Goal: Task Accomplishment & Management: Manage account settings

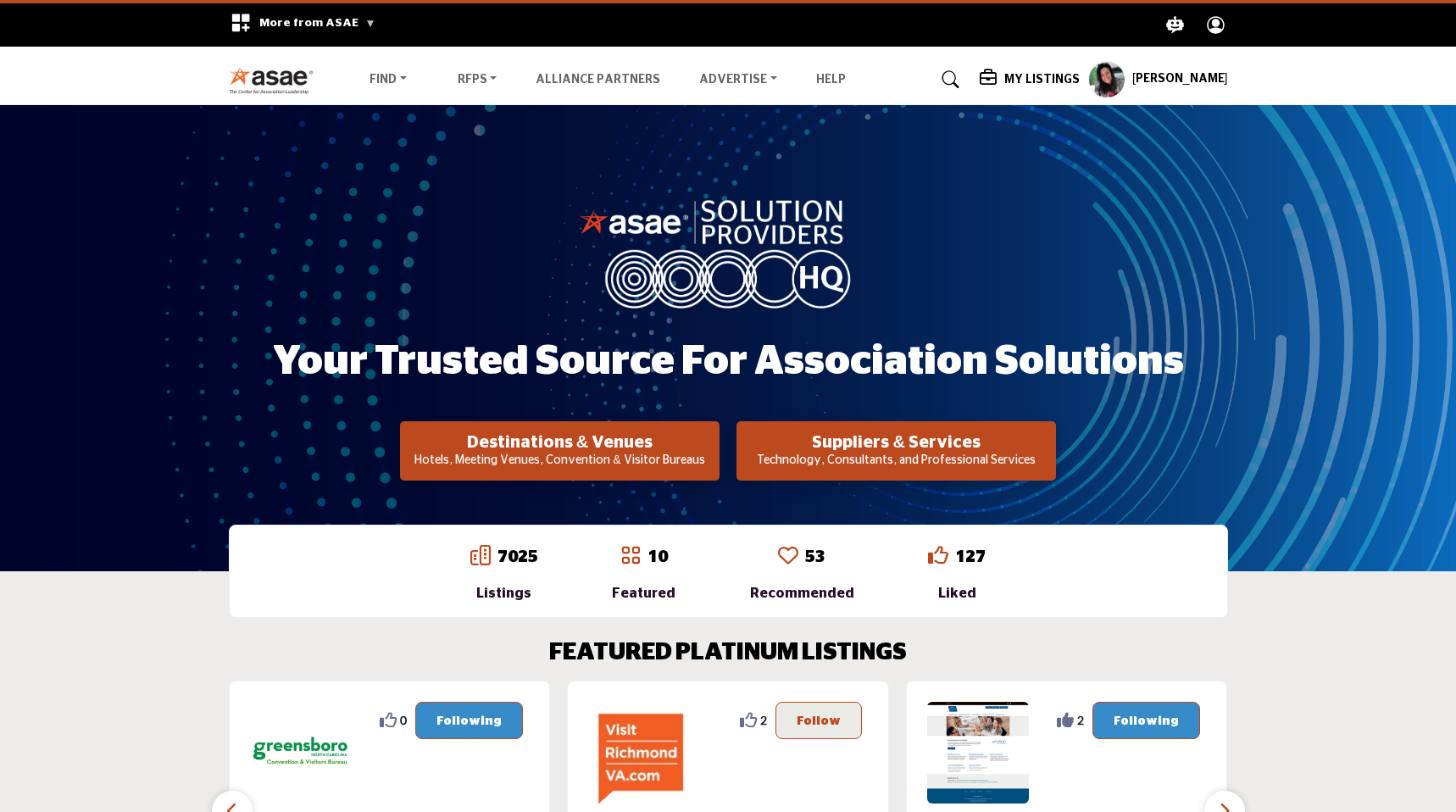
click at [1125, 77] on profile-featured-9d57d186-dcdc-4fd1-8698-ebbedcf867ab "Show hide supplier dropdown" at bounding box center [1106, 80] width 37 height 37
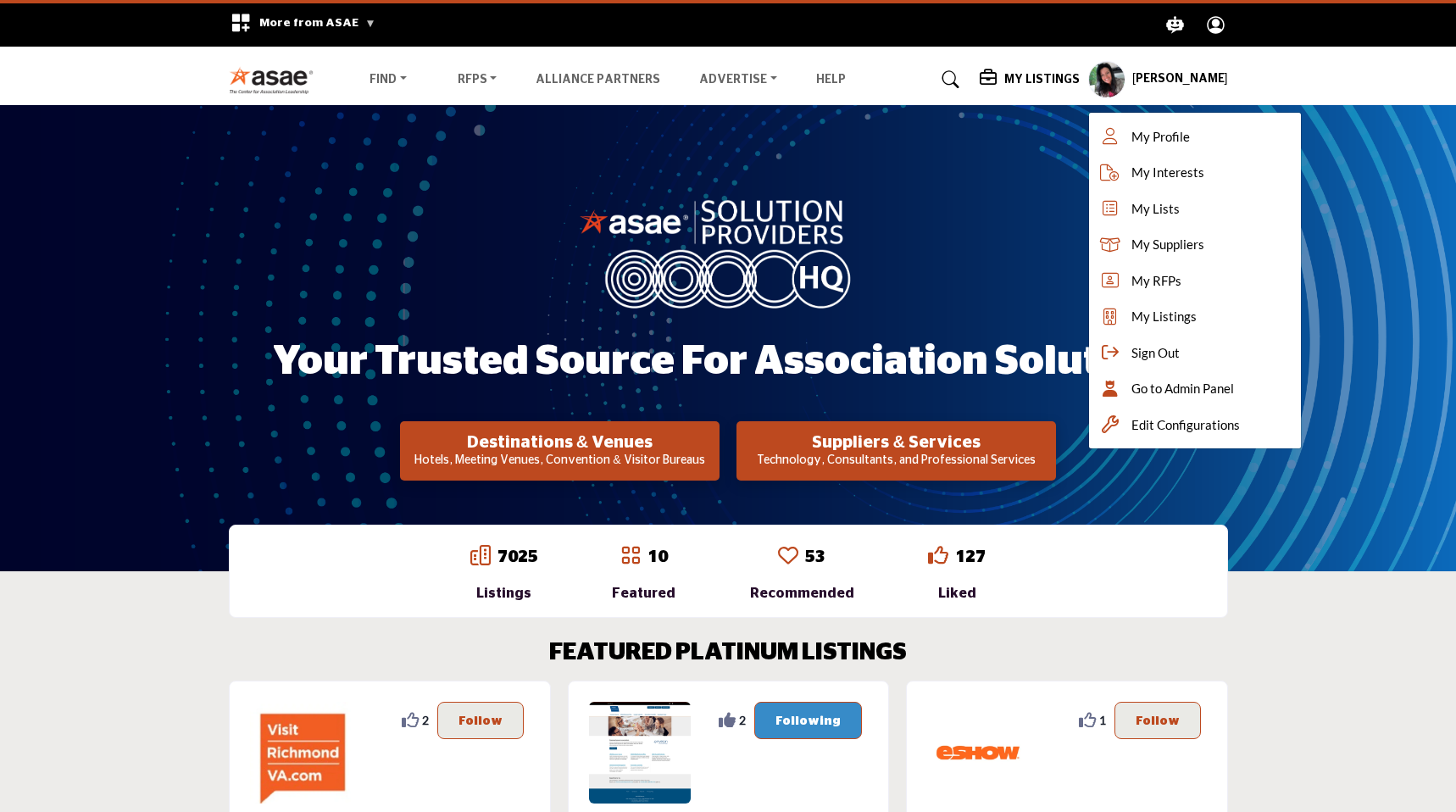
click at [1044, 82] on h5 "My Listings" at bounding box center [1042, 80] width 76 height 15
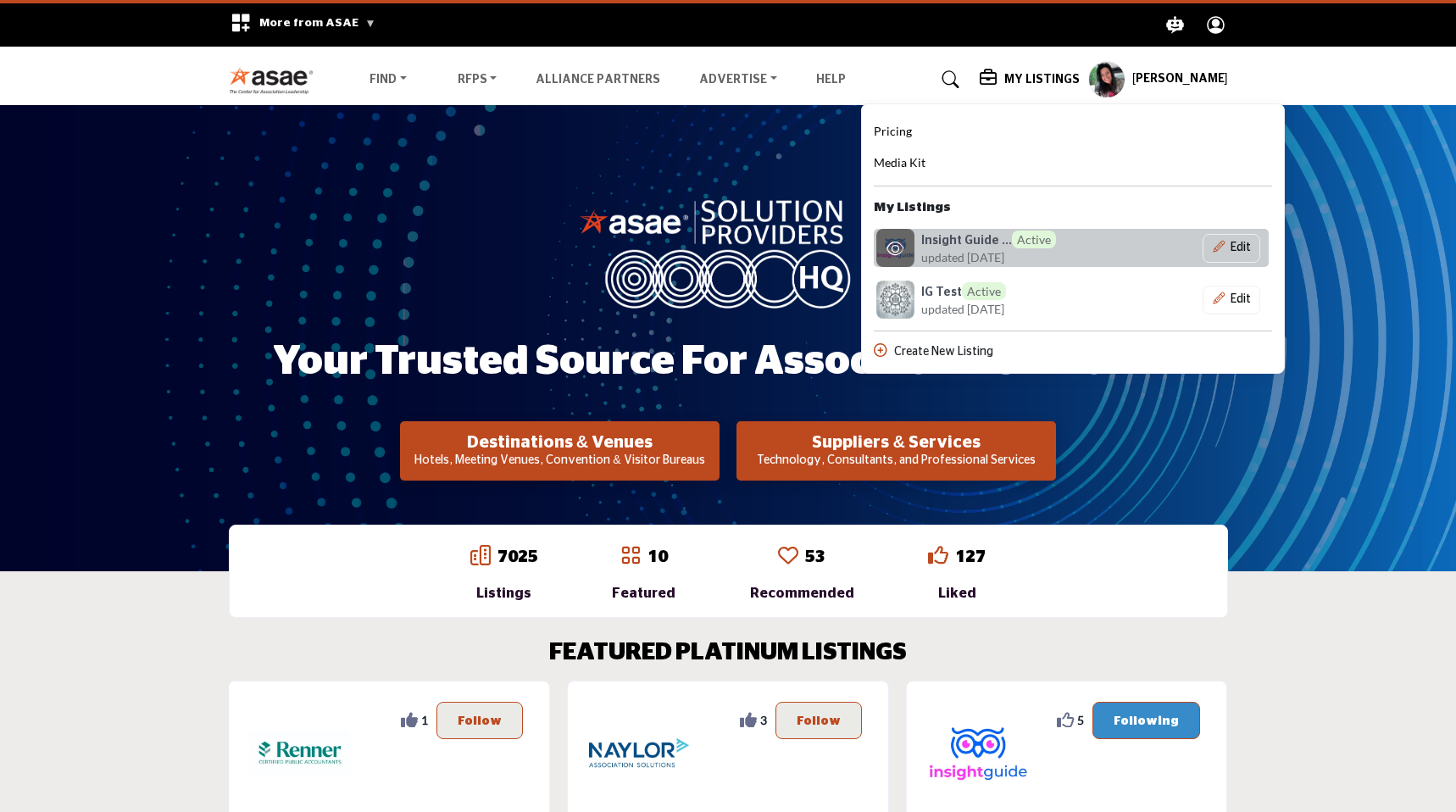
click at [999, 250] on span "updated [DATE]" at bounding box center [963, 257] width 83 height 18
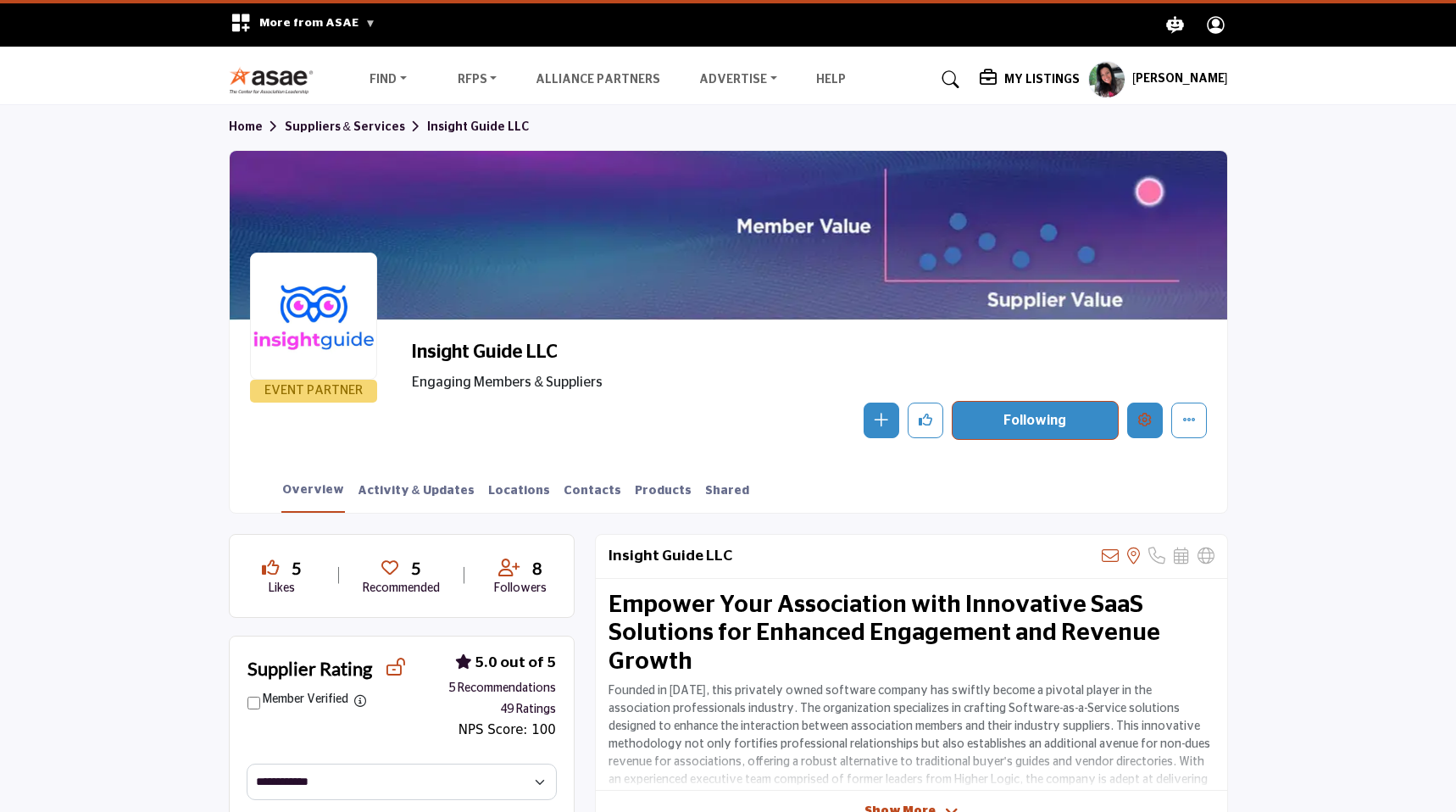
click at [1141, 413] on icon "Edit company" at bounding box center [1145, 419] width 14 height 14
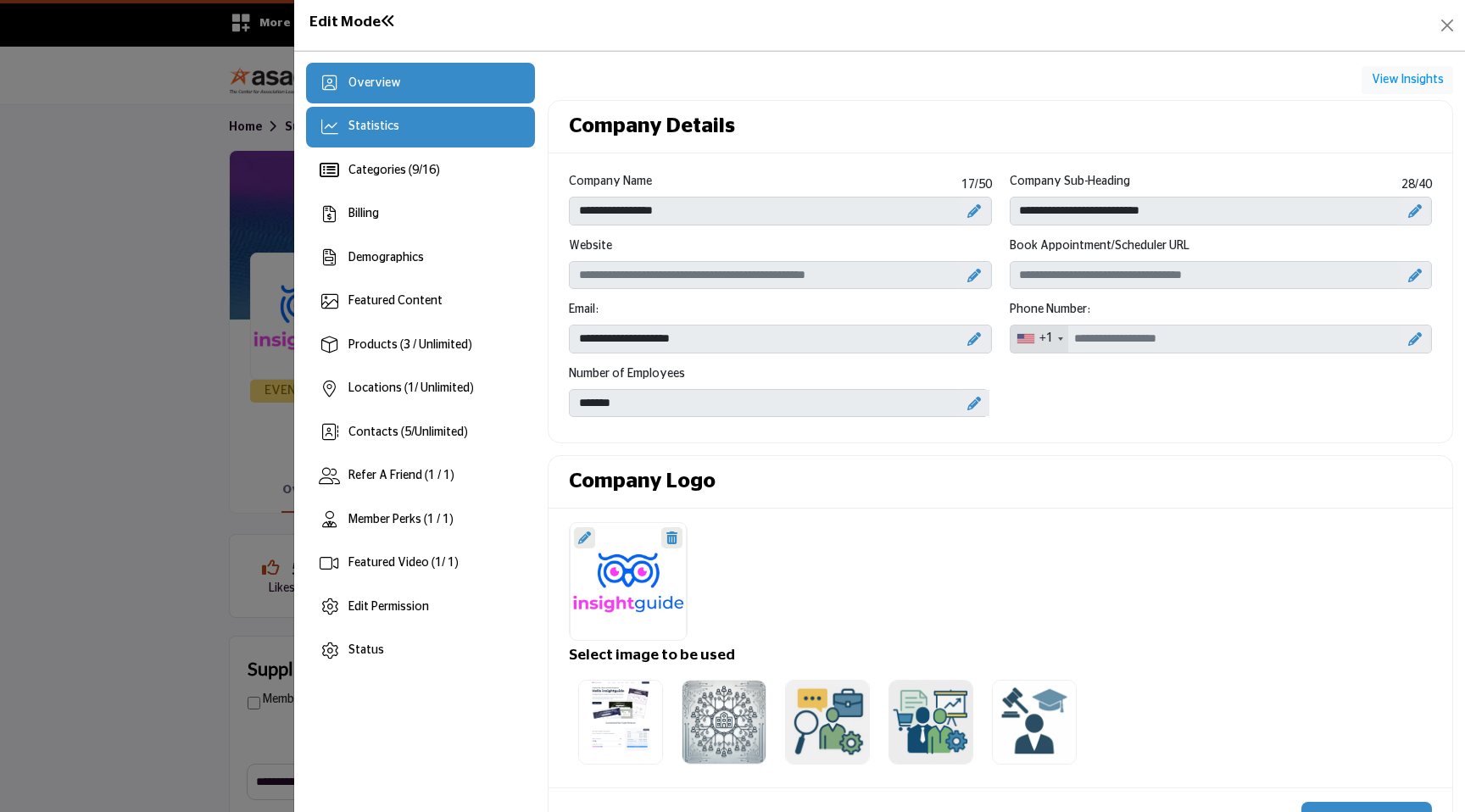
click at [421, 130] on div "Statistics" at bounding box center [421, 128] width 230 height 41
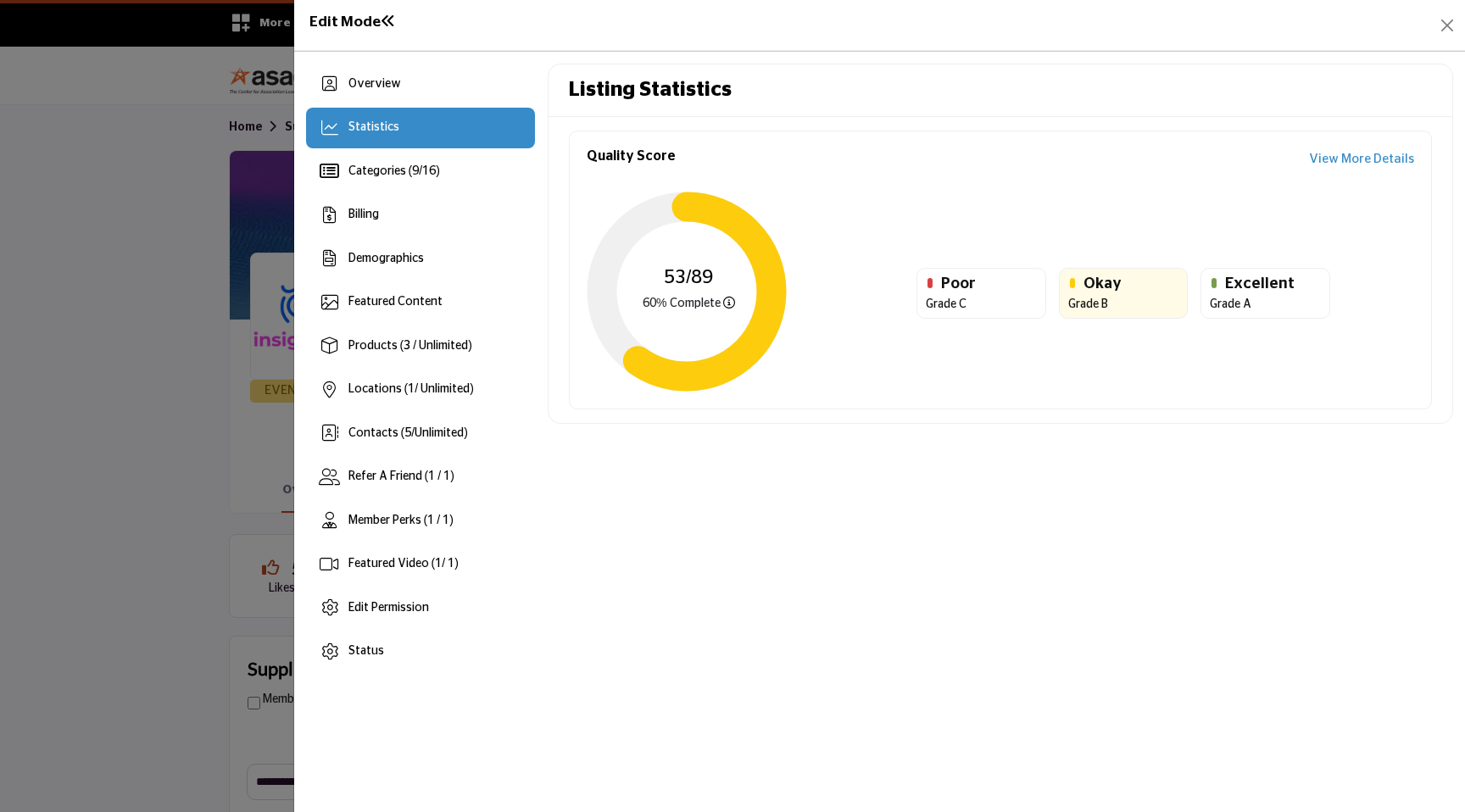
click at [1339, 158] on link "View More Details" at bounding box center [1362, 159] width 105 height 20
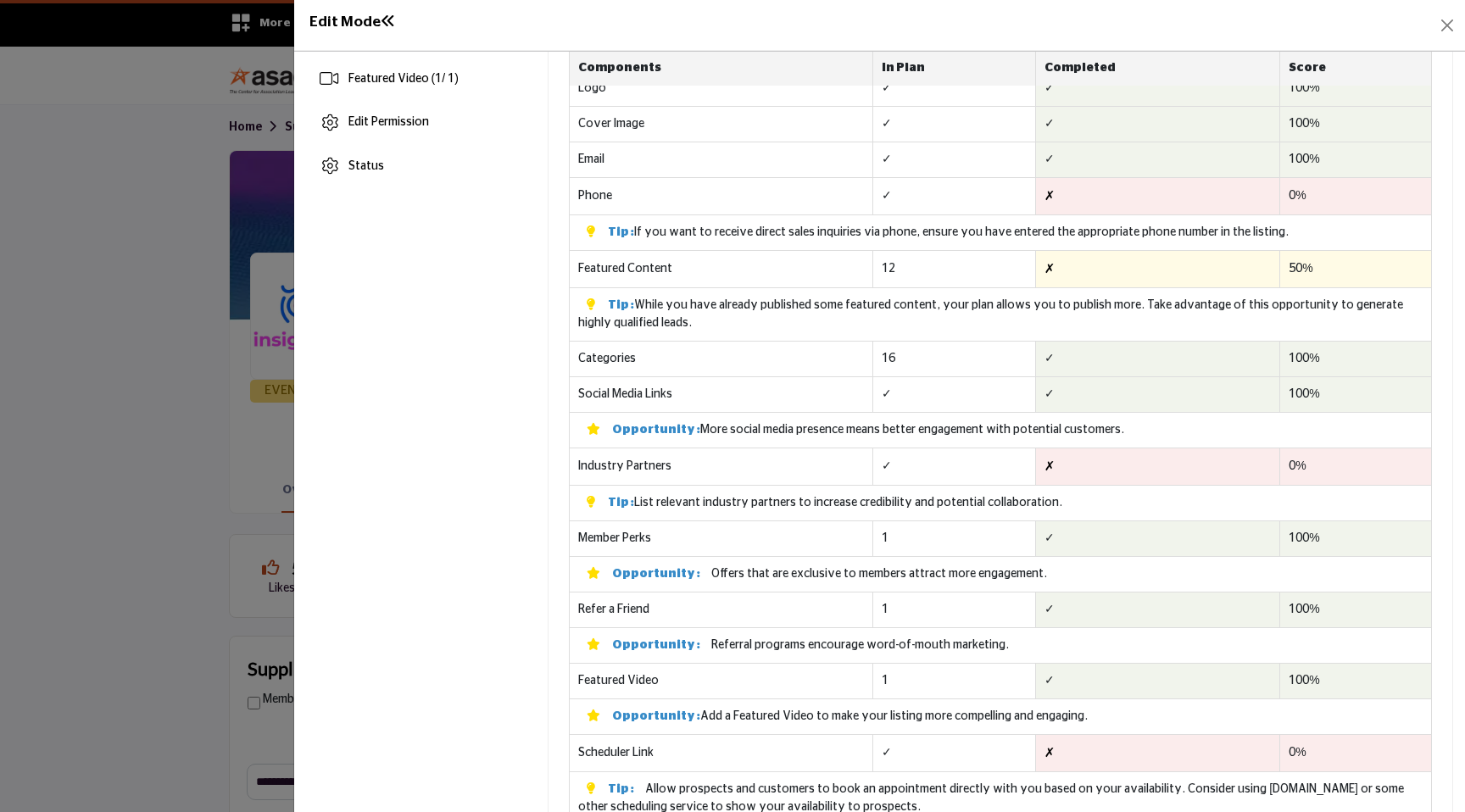
scroll to position [502, 0]
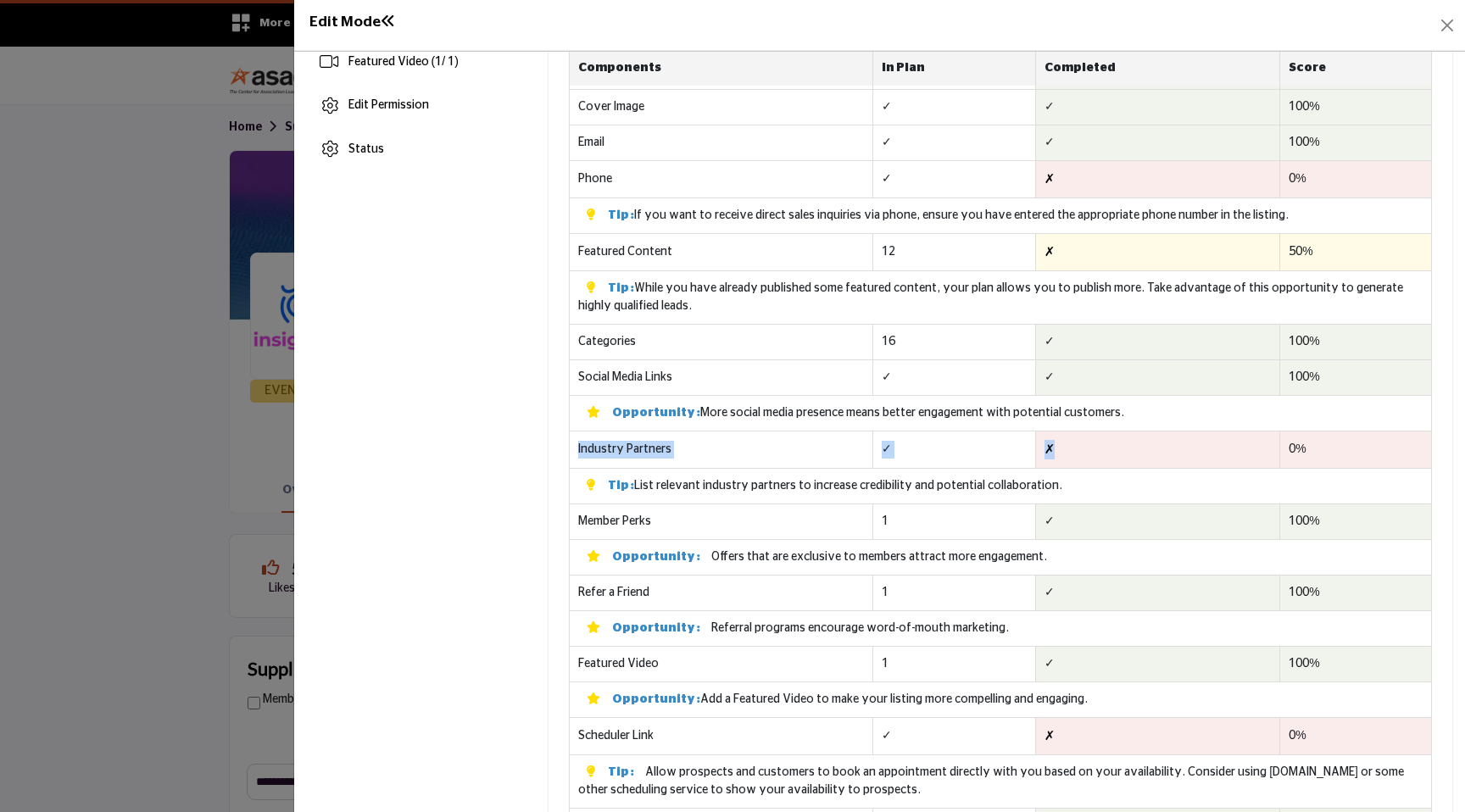
drag, startPoint x: 574, startPoint y: 450, endPoint x: 1123, endPoint y: 459, distance: 549.1
click at [1123, 459] on tr "Industry Partners ✓ ✗ Add 1 Industry Partner to complete this part of your list…" at bounding box center [1000, 450] width 862 height 37
click at [1123, 459] on td "✗ Add 1 Industry Partner to complete this part of your listing. FYI - Each Indu…" at bounding box center [1158, 450] width 245 height 37
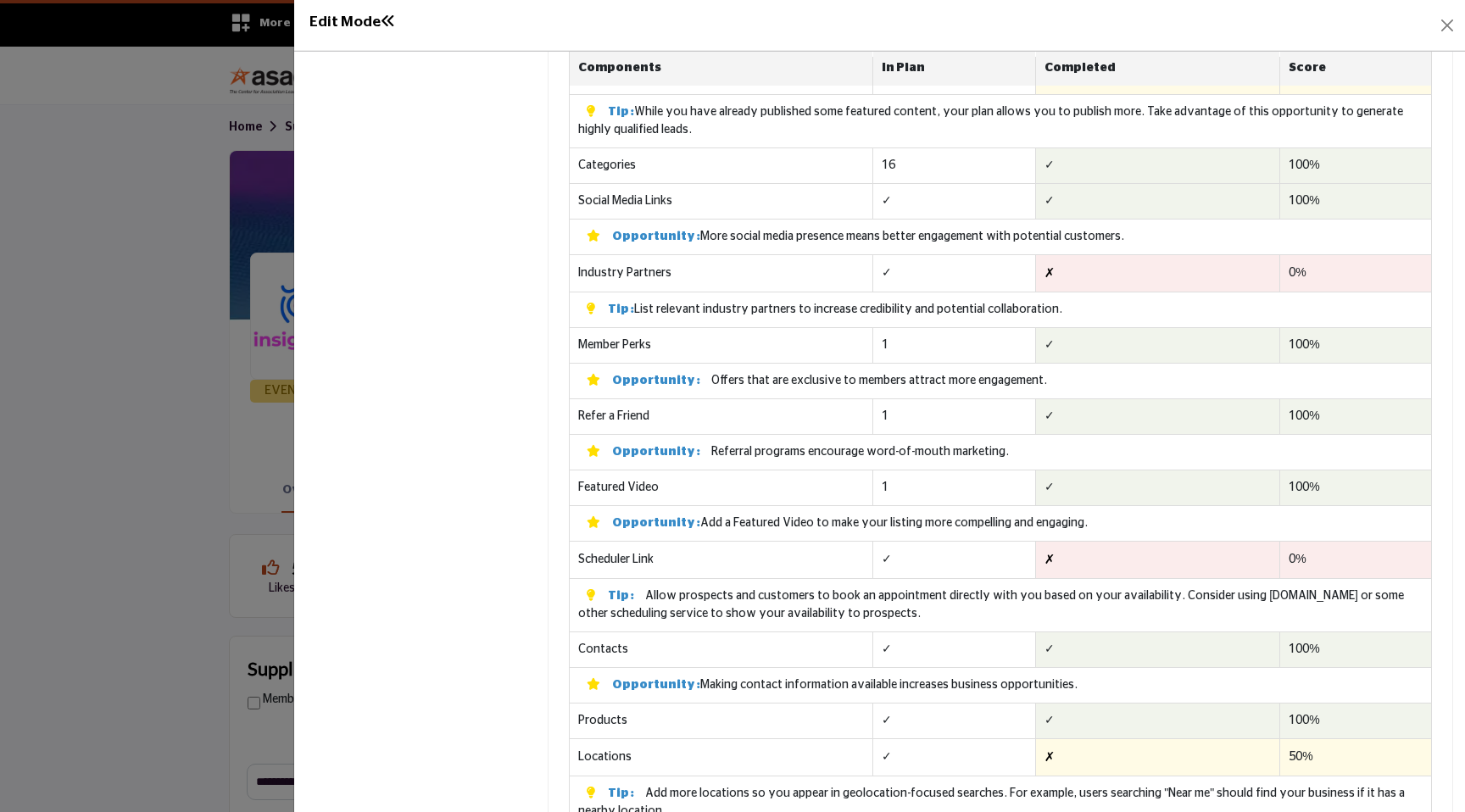
scroll to position [713, 0]
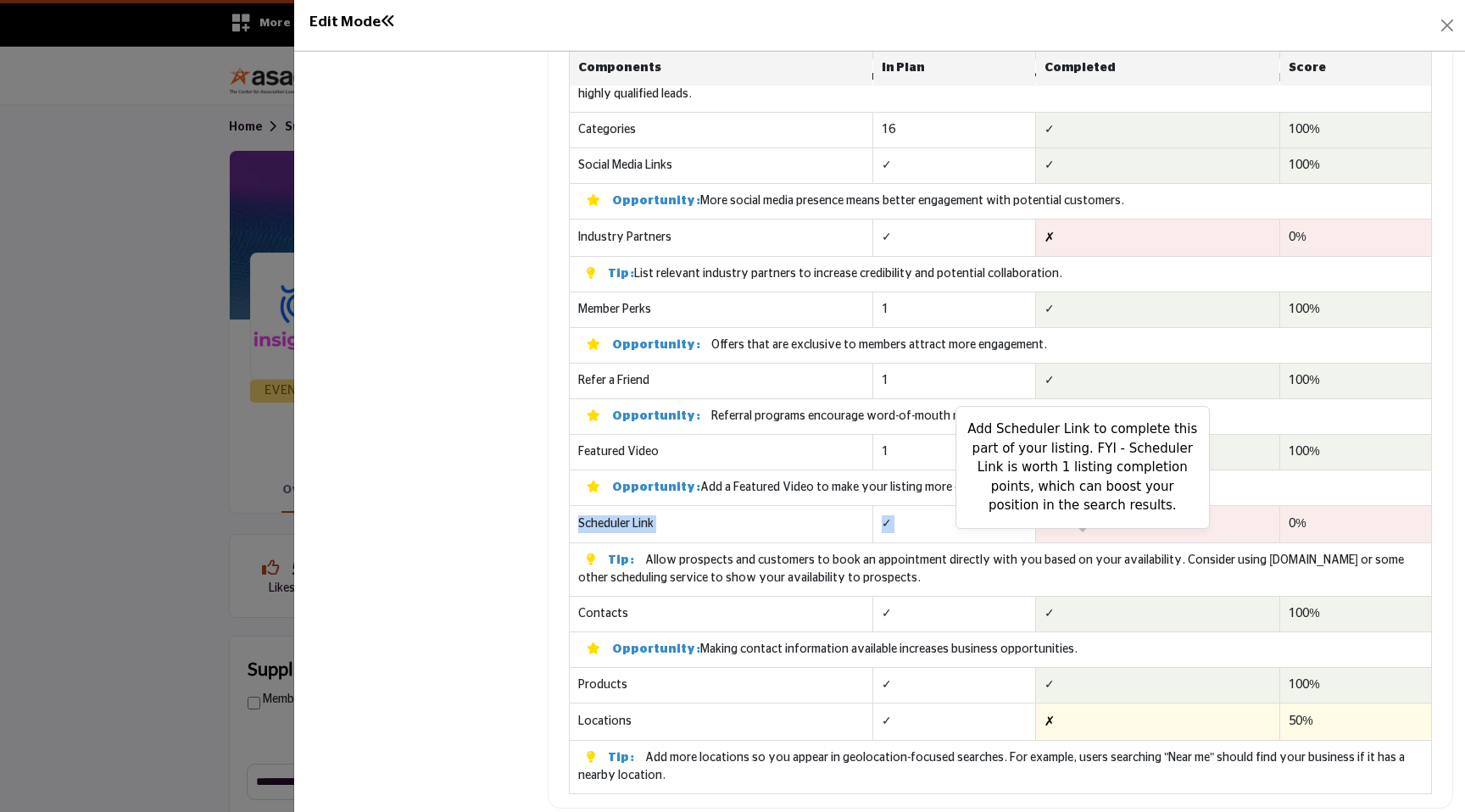
drag, startPoint x: 578, startPoint y: 525, endPoint x: 1057, endPoint y: 529, distance: 479.0
click at [1057, 530] on tr "Scheduler Link ✓ ✗ Add Scheduler Link to complete this part of your listing. FY…" at bounding box center [1000, 525] width 862 height 37
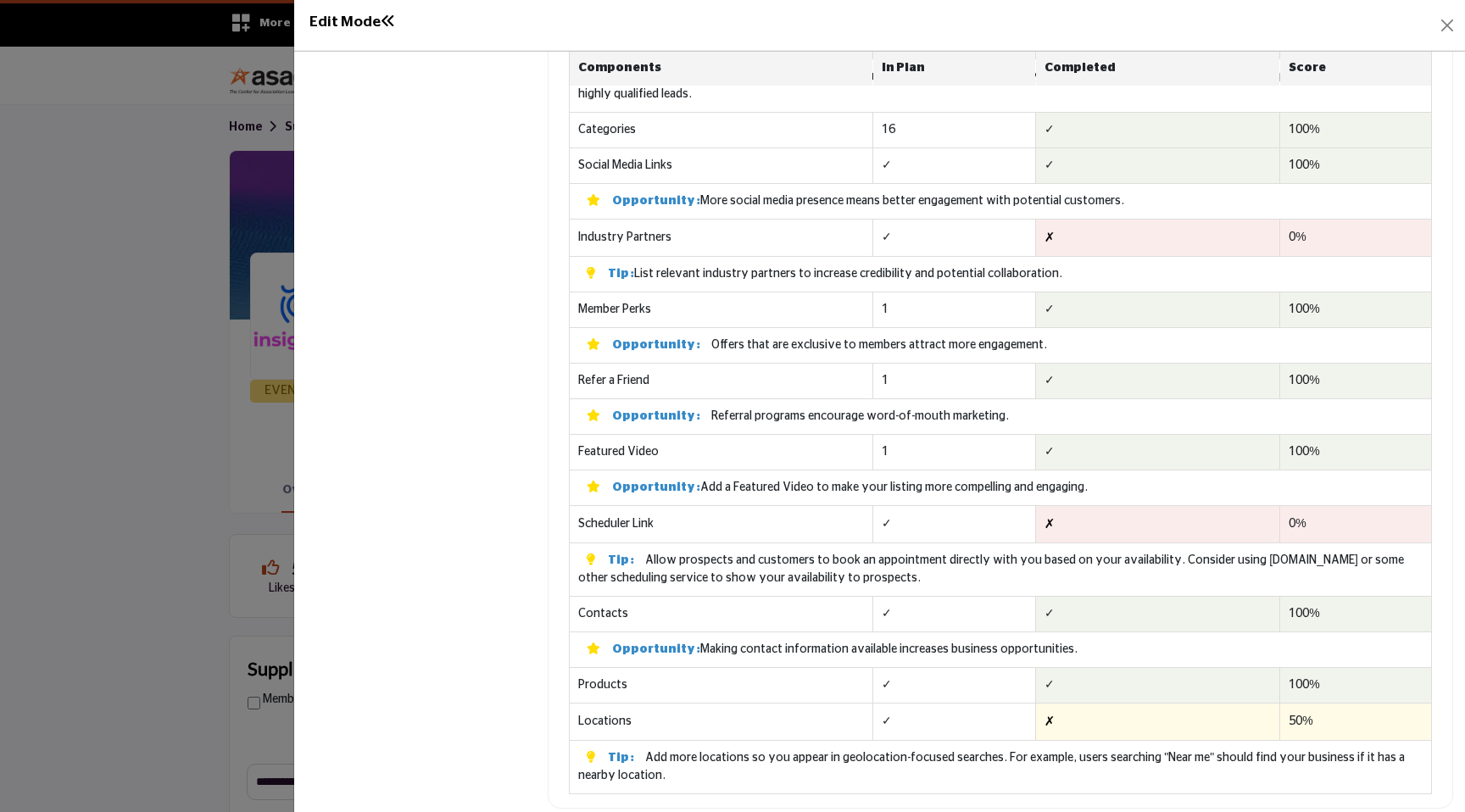
click at [928, 531] on td "✓" at bounding box center [954, 525] width 162 height 37
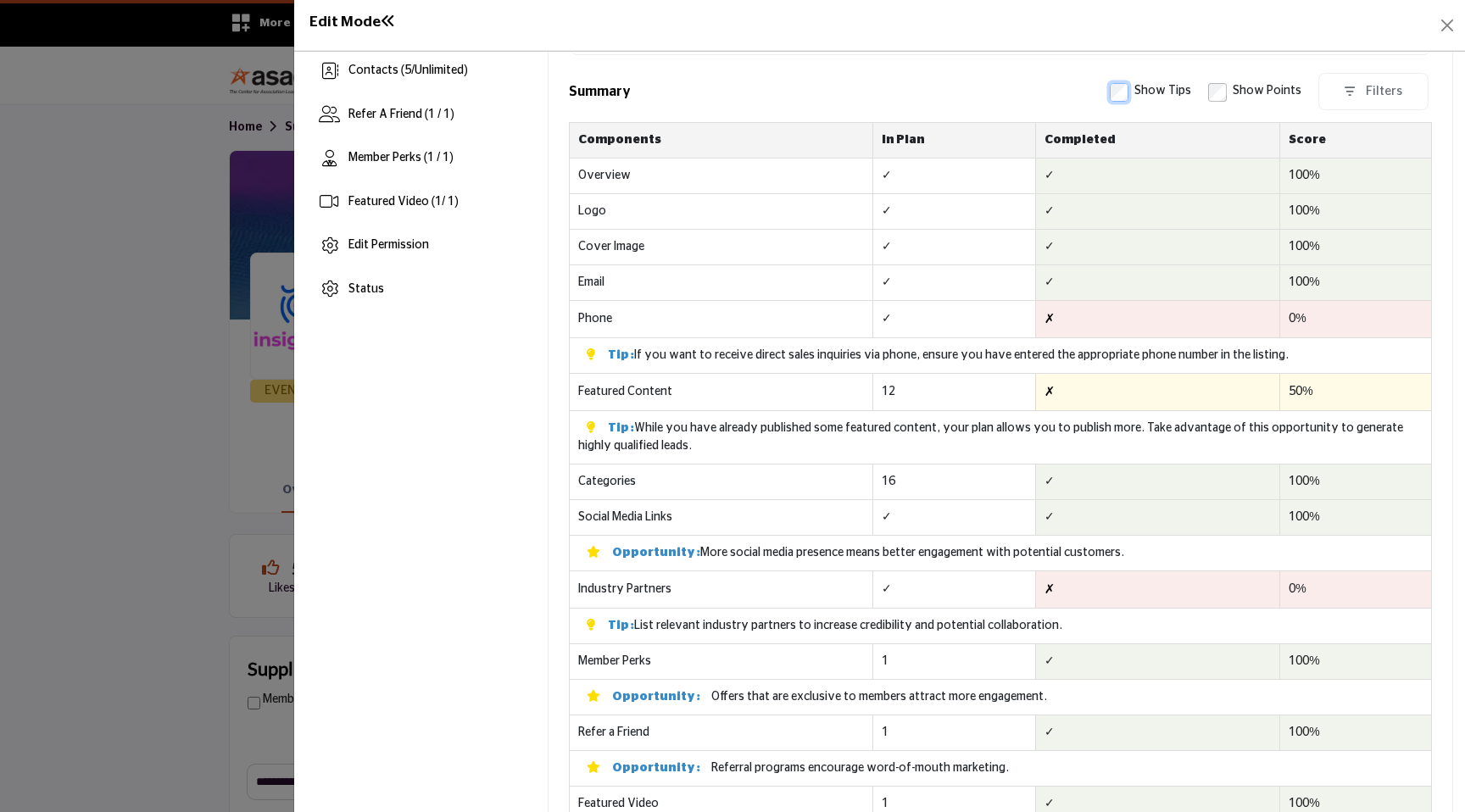
scroll to position [327, 0]
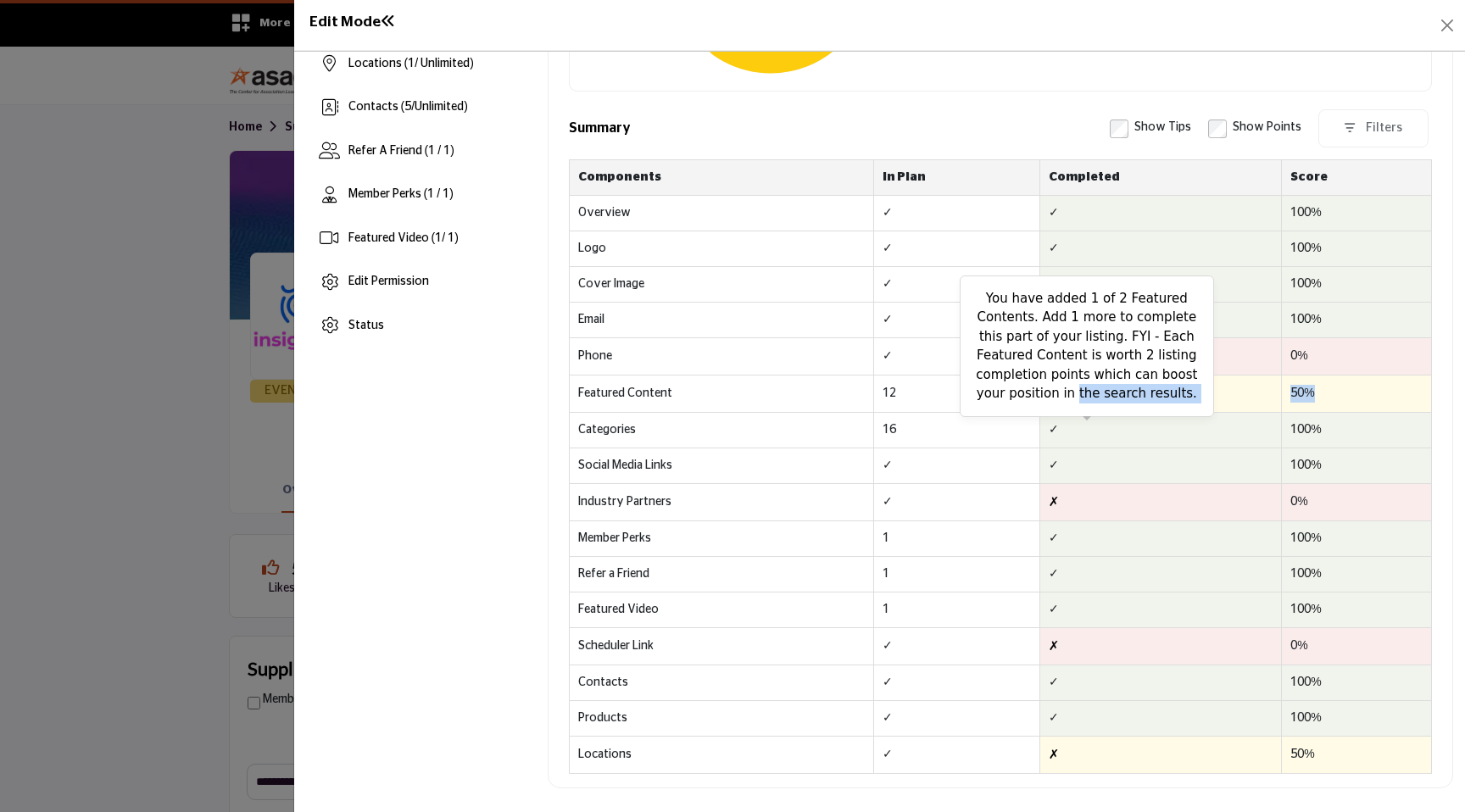
drag, startPoint x: 1315, startPoint y: 393, endPoint x: 1042, endPoint y: 397, distance: 273.0
click at [1042, 397] on tr "Featured Content 12 ✗ You have added 1 of 2 Featured Contents. Add 1 more to co…" at bounding box center [1000, 393] width 862 height 37
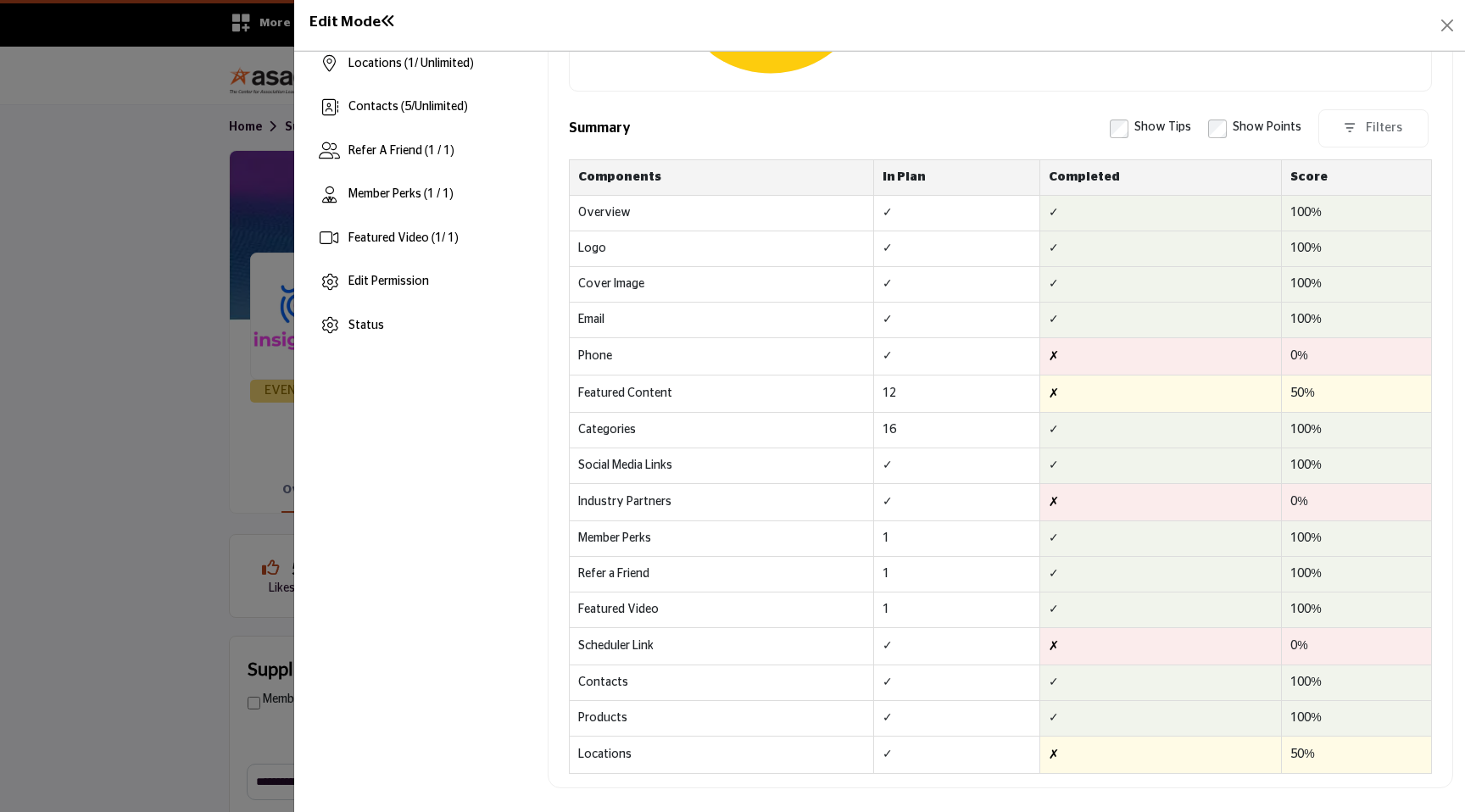
click at [917, 421] on td "16" at bounding box center [956, 429] width 166 height 36
click at [1208, 117] on div "Show Points" at bounding box center [1255, 128] width 94 height 22
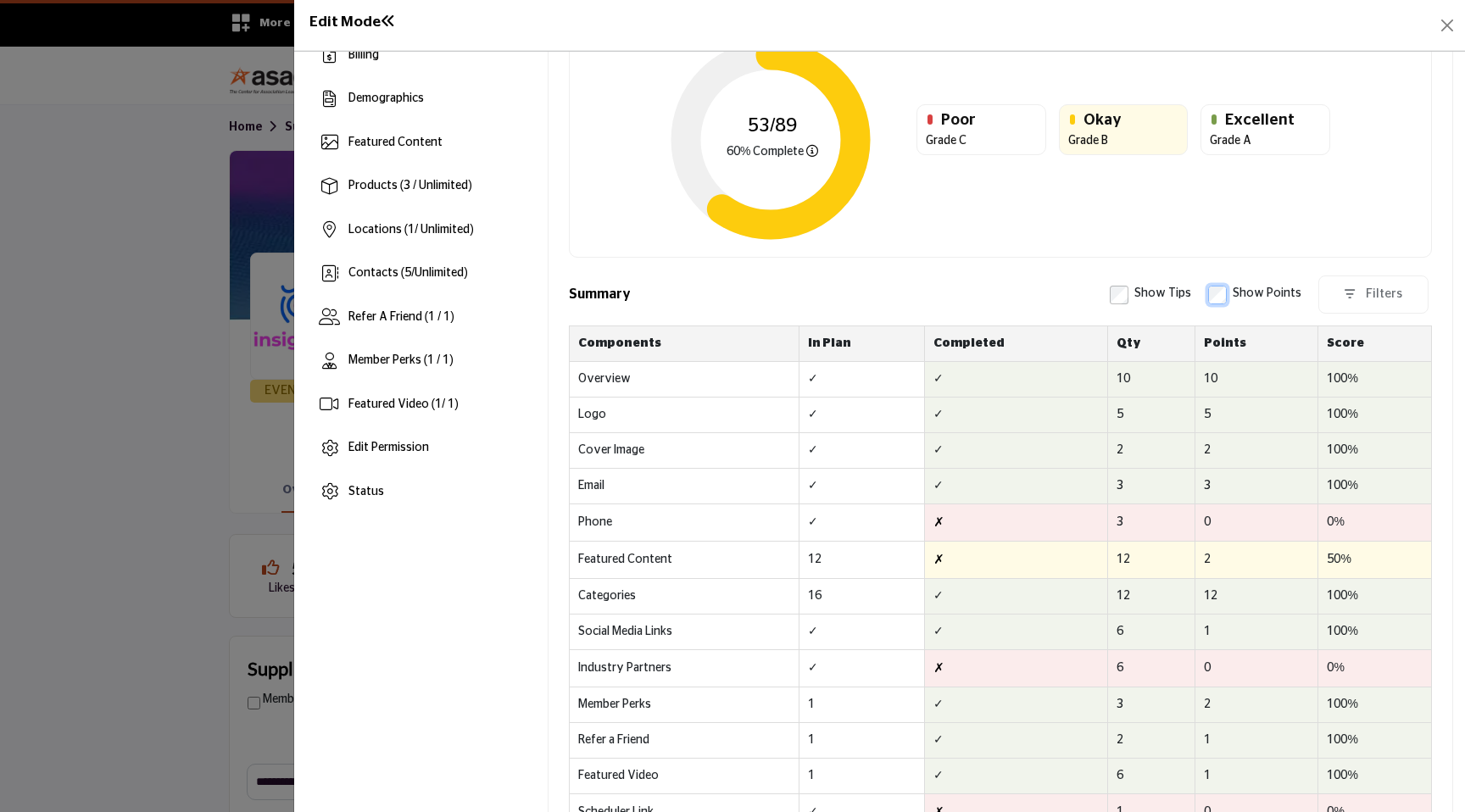
scroll to position [0, 0]
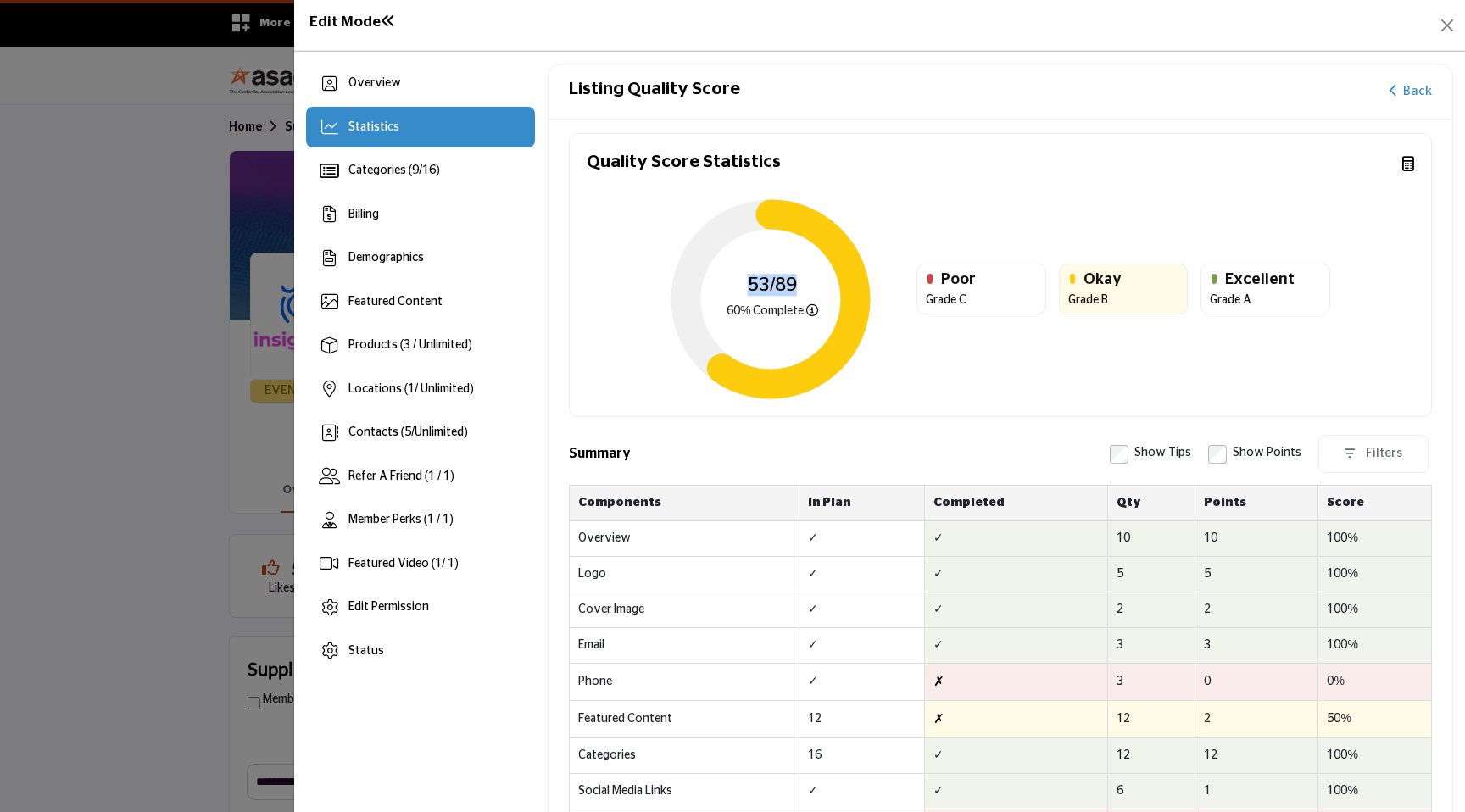
drag, startPoint x: 743, startPoint y: 284, endPoint x: 802, endPoint y: 283, distance: 59.0
click at [802, 284] on h3 "53/89" at bounding box center [772, 285] width 92 height 22
click at [1060, 386] on div "53/89 60% Complete Your listing quality has scored a total of 53 out of a poten…" at bounding box center [1000, 288] width 828 height 221
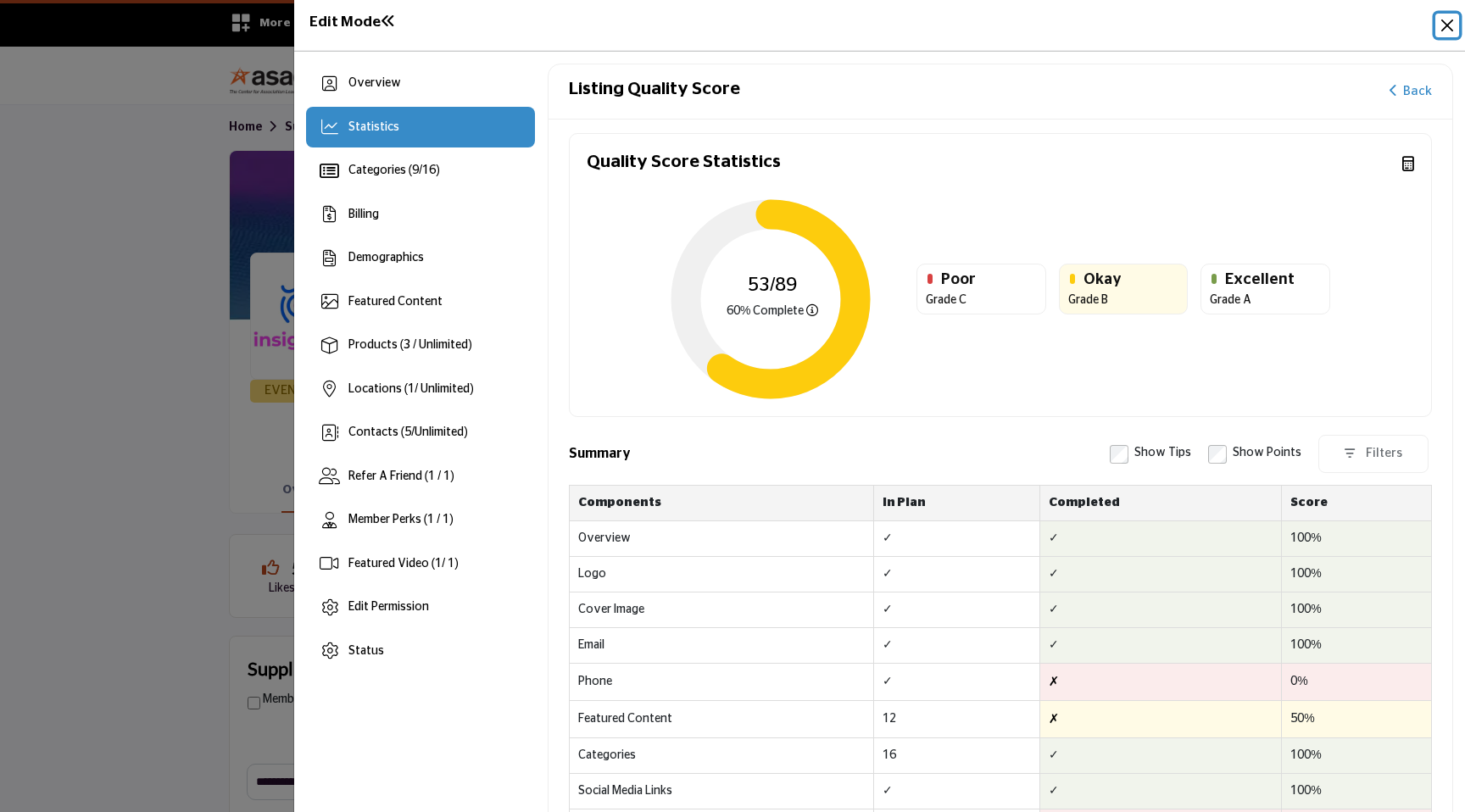
click at [1447, 27] on button "Close" at bounding box center [1447, 26] width 24 height 24
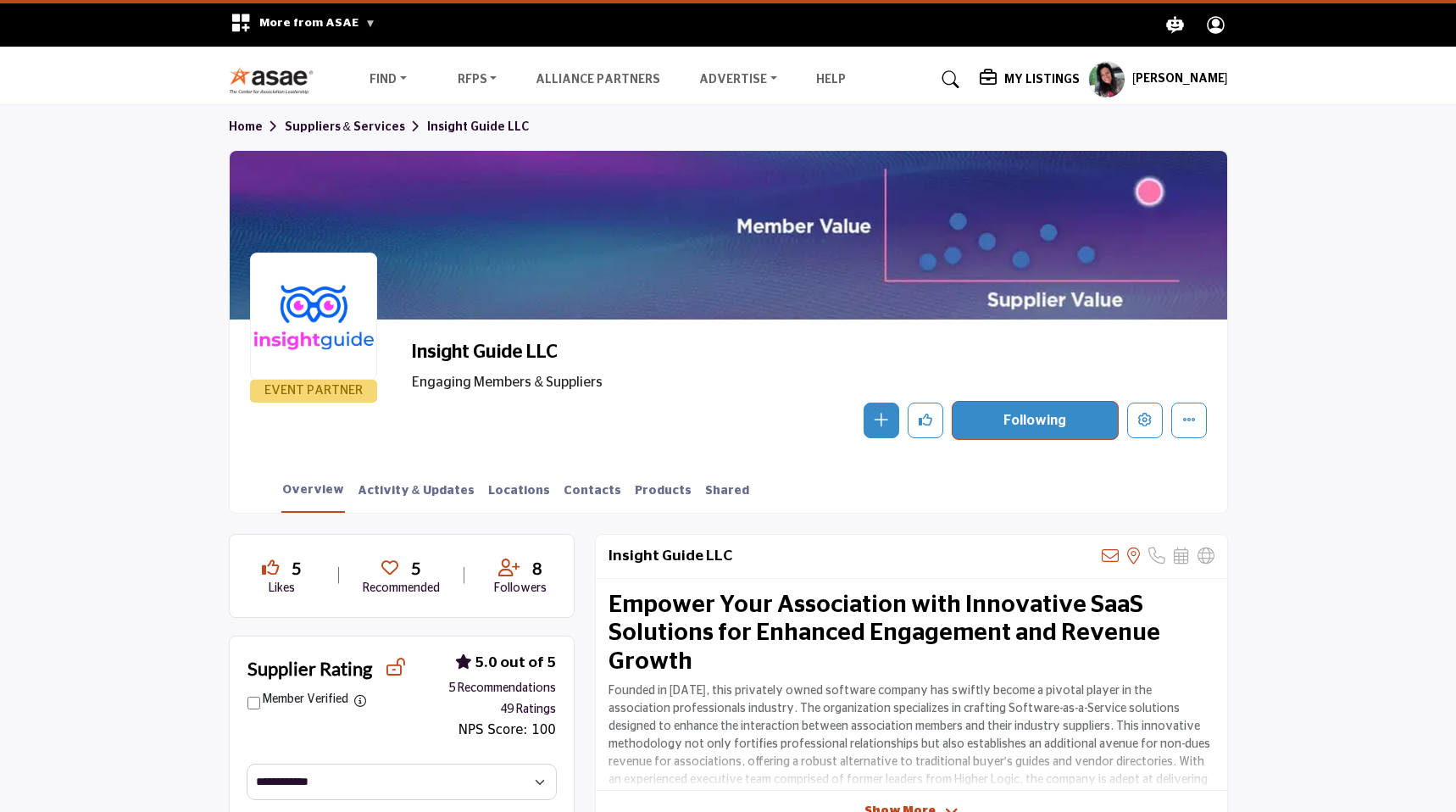
click at [346, 125] on link "Suppliers & Services" at bounding box center [355, 127] width 142 height 12
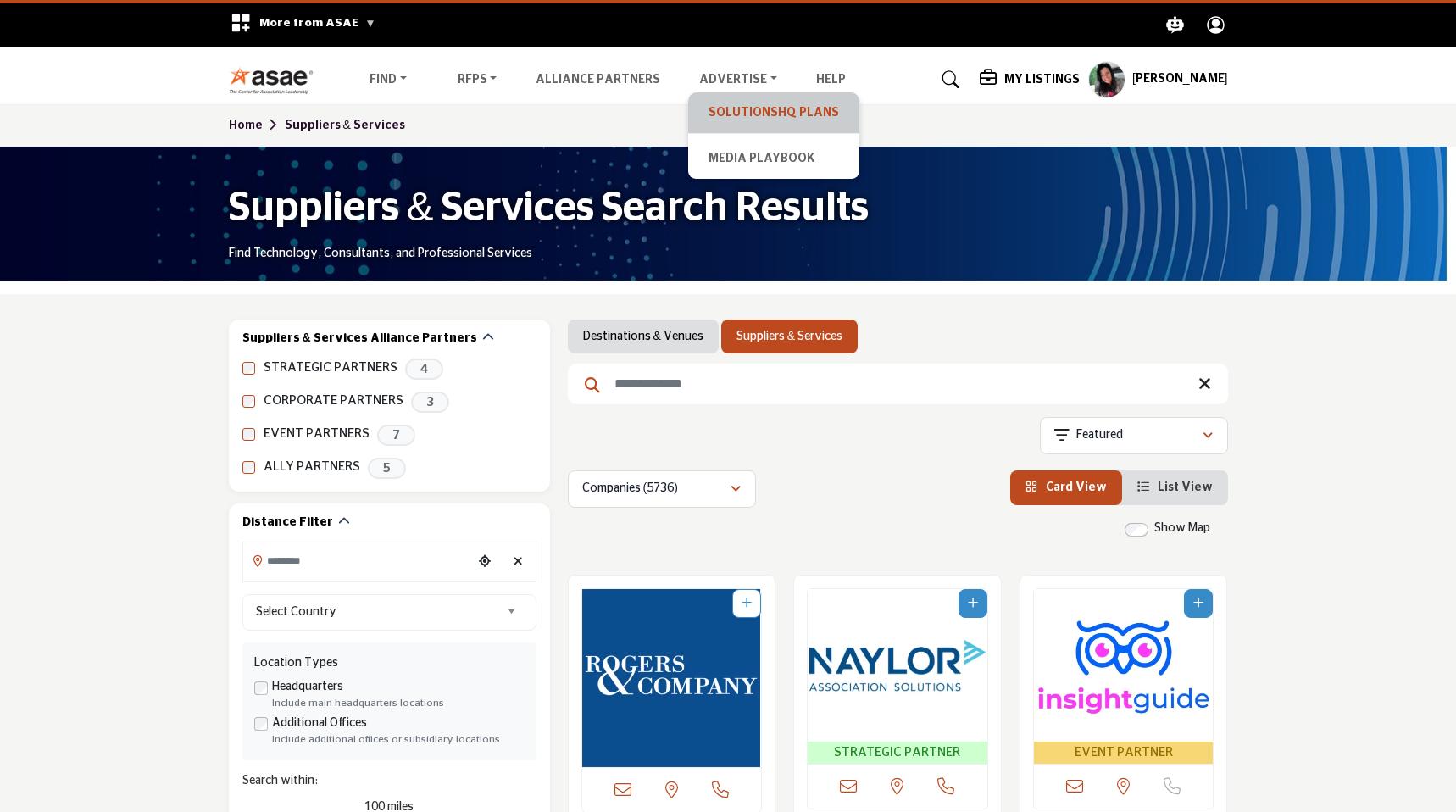
click at [723, 105] on link "SolutionsHQ Plans" at bounding box center [773, 113] width 154 height 24
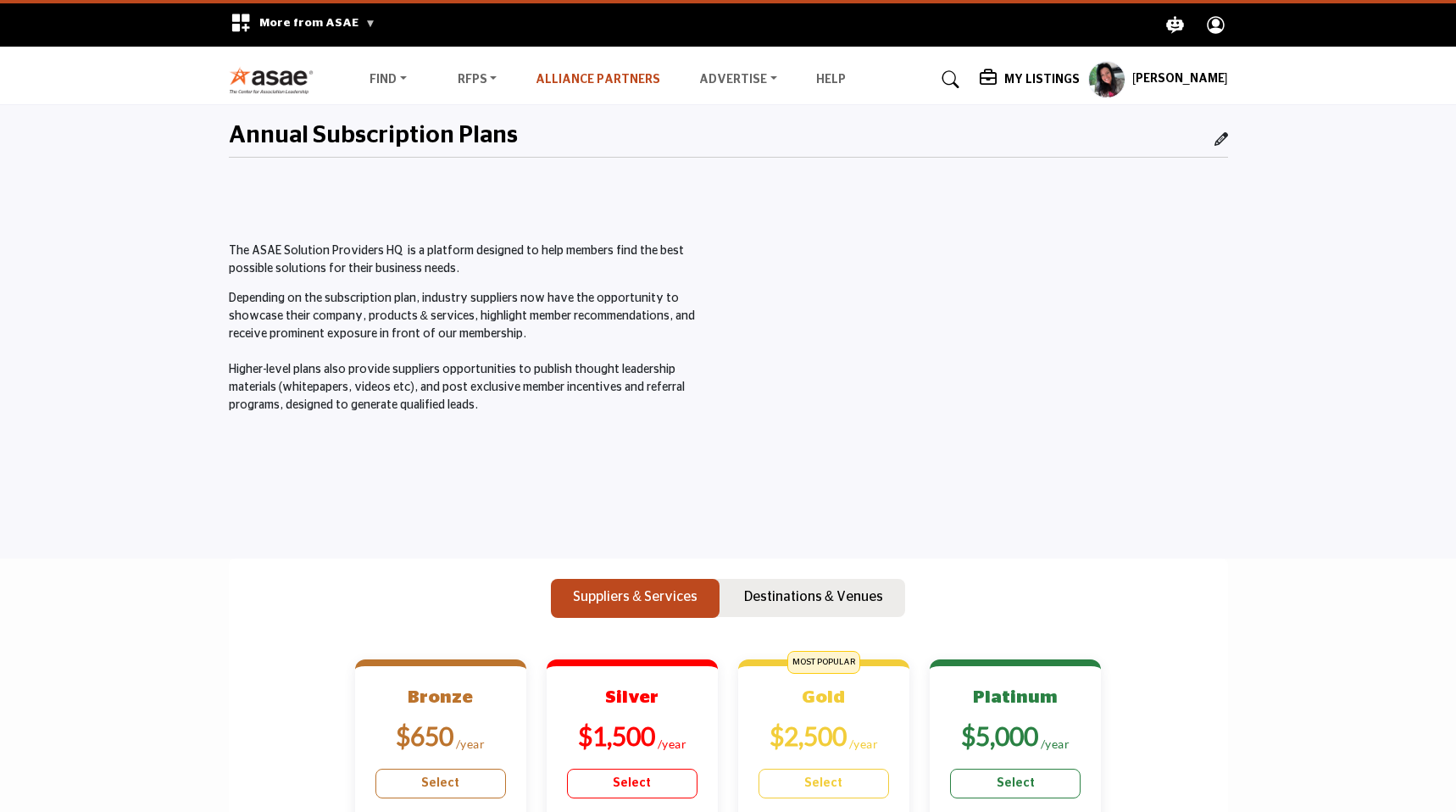
click at [604, 84] on link "Alliance Partners" at bounding box center [598, 80] width 124 height 12
click at [612, 81] on link "Alliance Partners" at bounding box center [598, 80] width 124 height 12
click at [1119, 84] on profile-featured-9d57d186-dcdc-4fd1-8698-ebbedcf867ab "Show hide supplier dropdown" at bounding box center [1106, 80] width 37 height 37
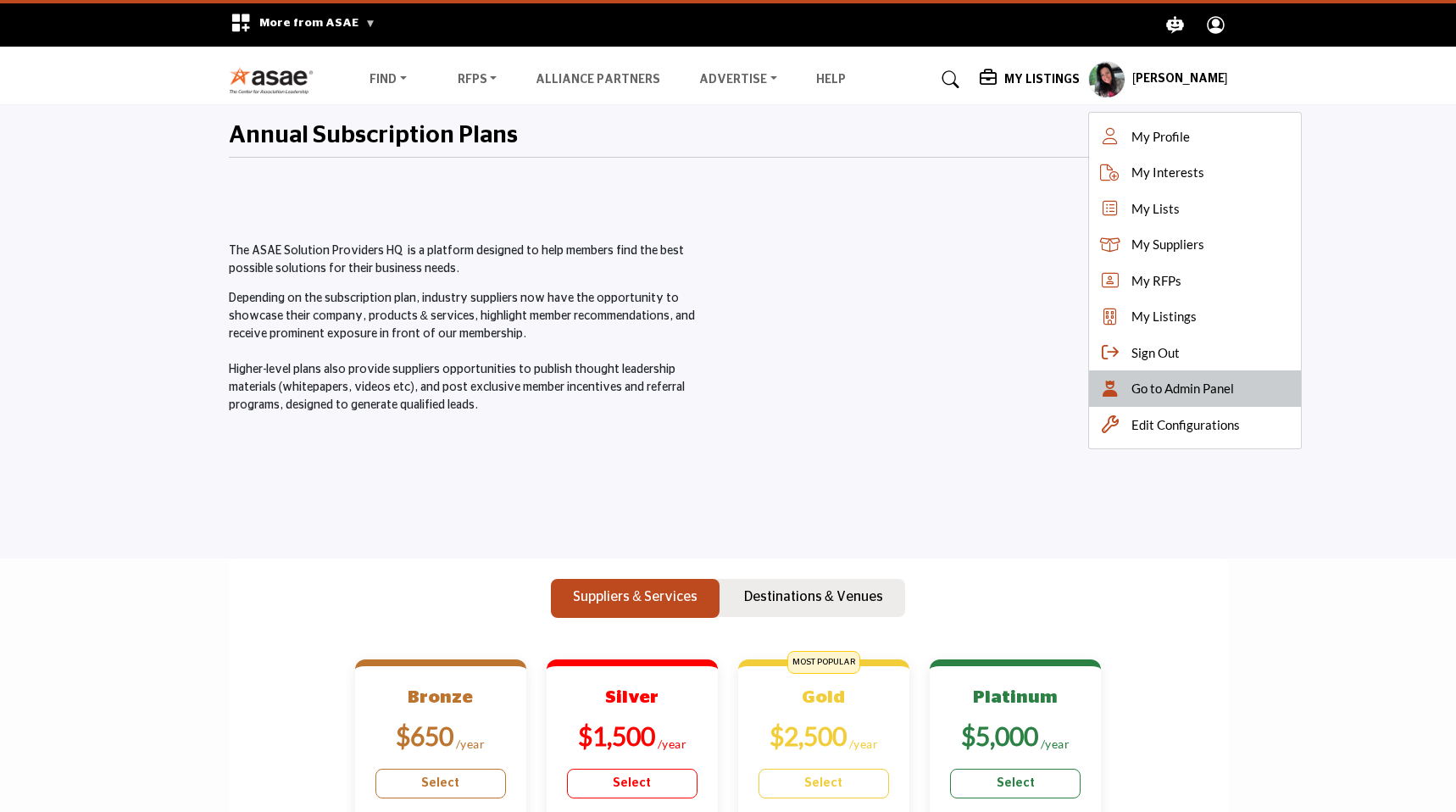
click at [1148, 382] on span "Go to Admin Panel" at bounding box center [1182, 388] width 103 height 20
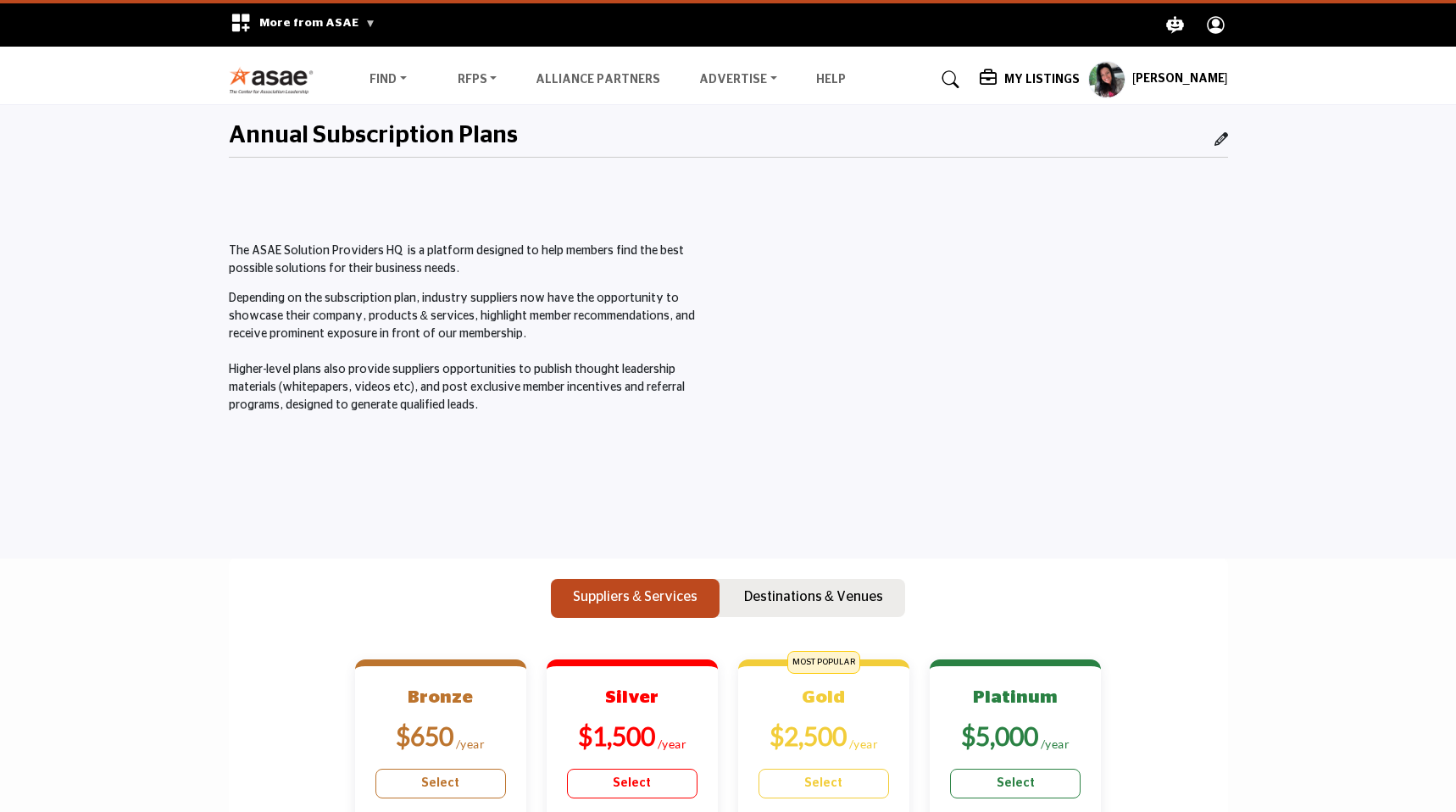
click at [1064, 71] on div "My Listings" at bounding box center [1030, 80] width 100 height 20
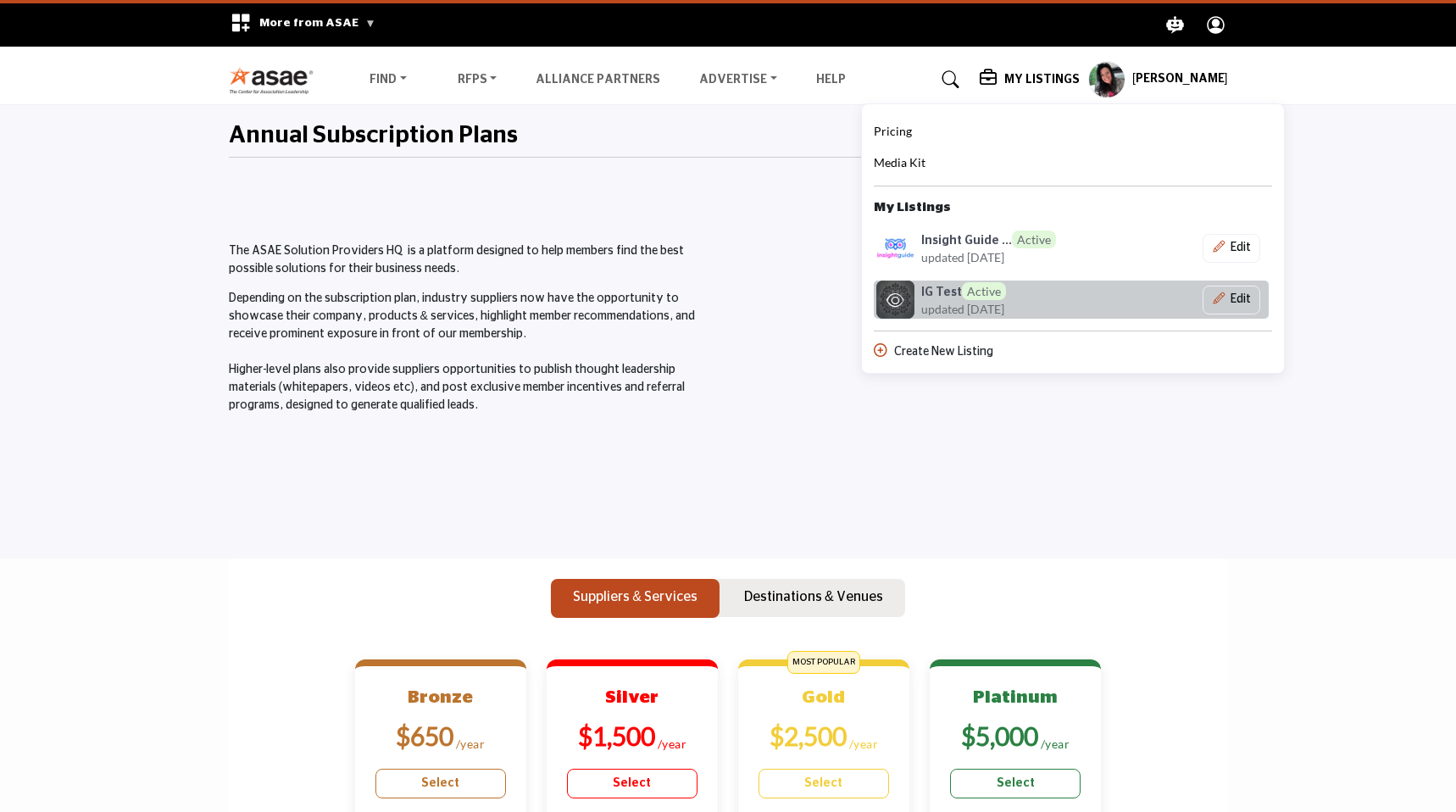
click at [979, 307] on span "updated [DATE]" at bounding box center [963, 309] width 83 height 18
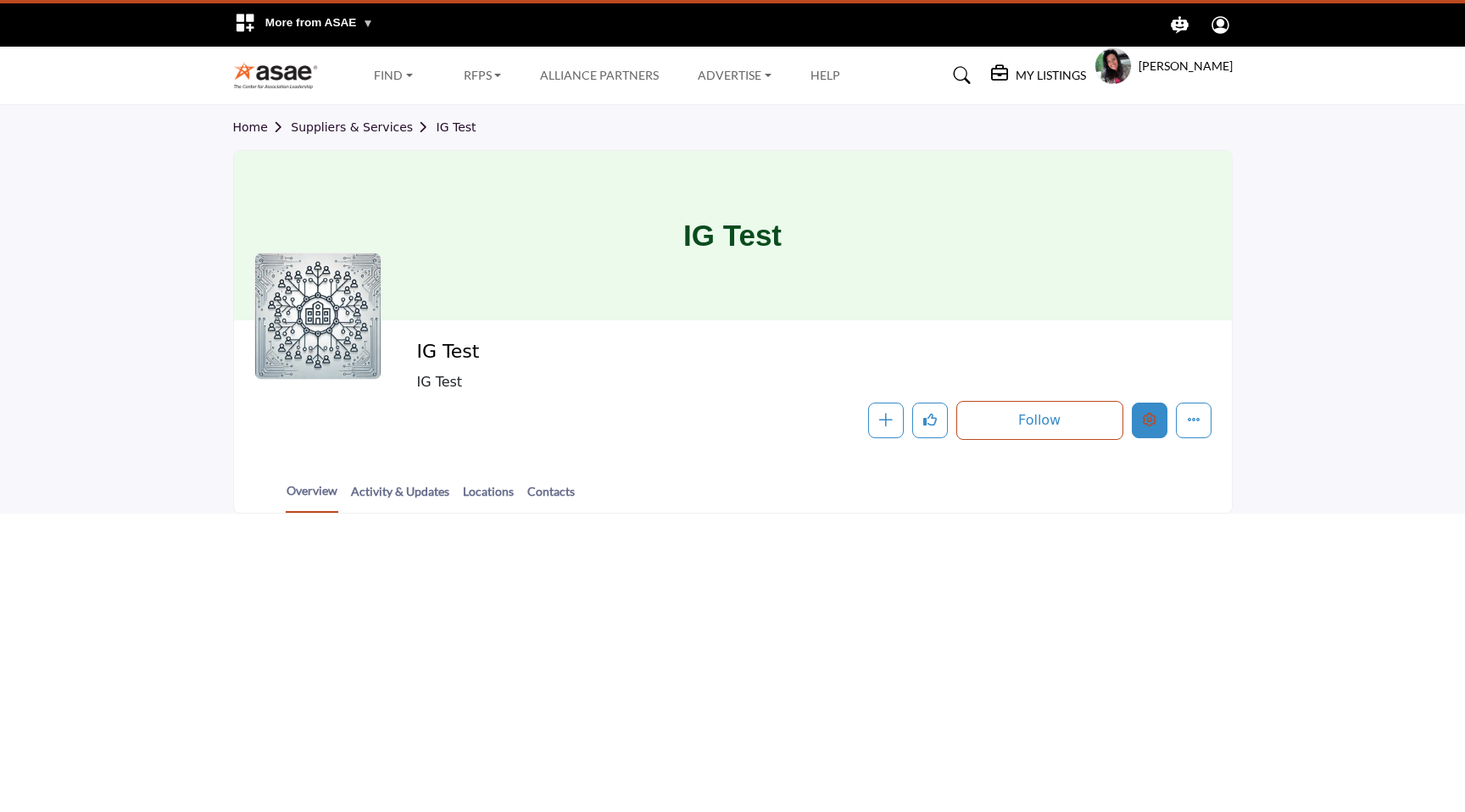
click at [1157, 416] on button "Edit company" at bounding box center [1149, 420] width 36 height 36
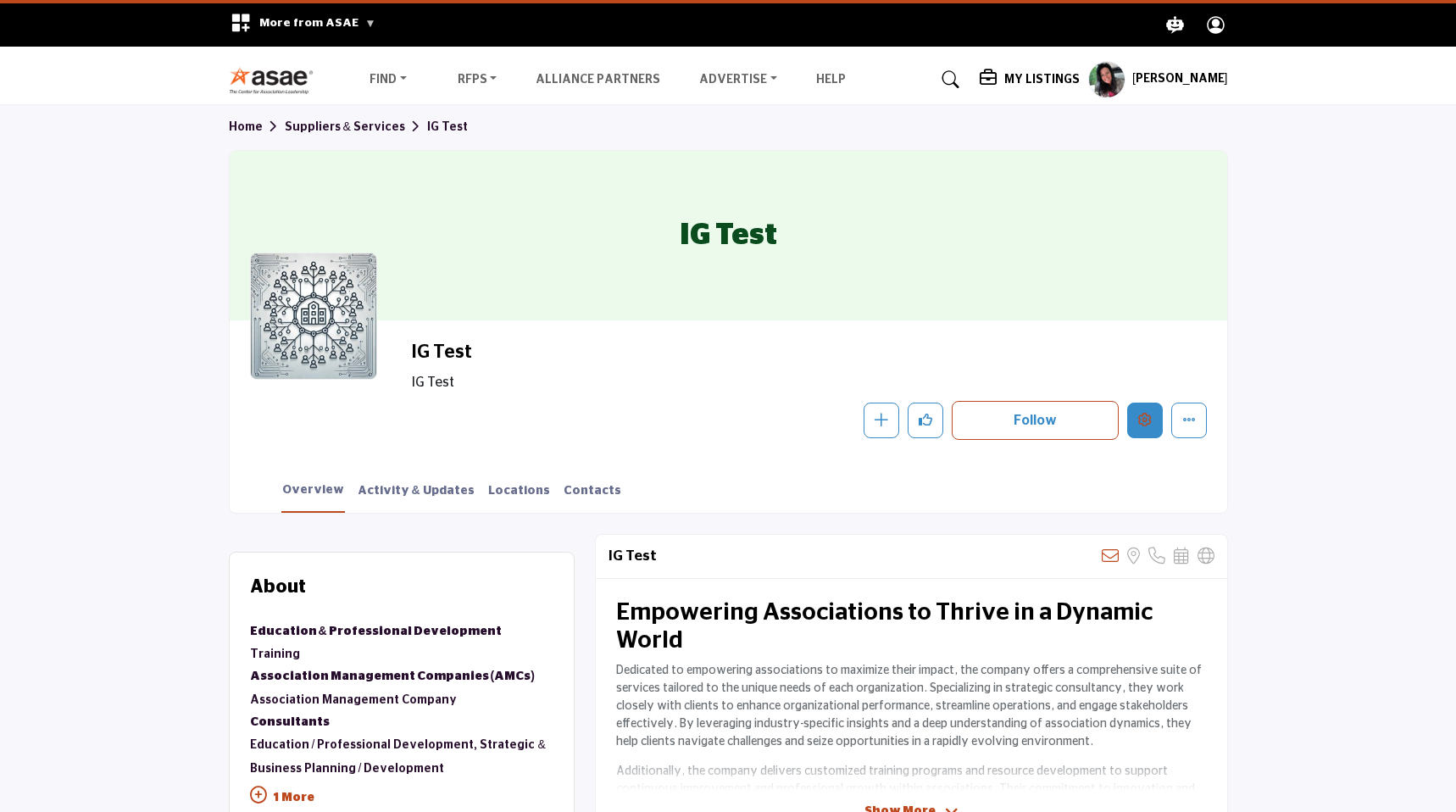
click at [1134, 429] on button "Edit company" at bounding box center [1145, 420] width 36 height 36
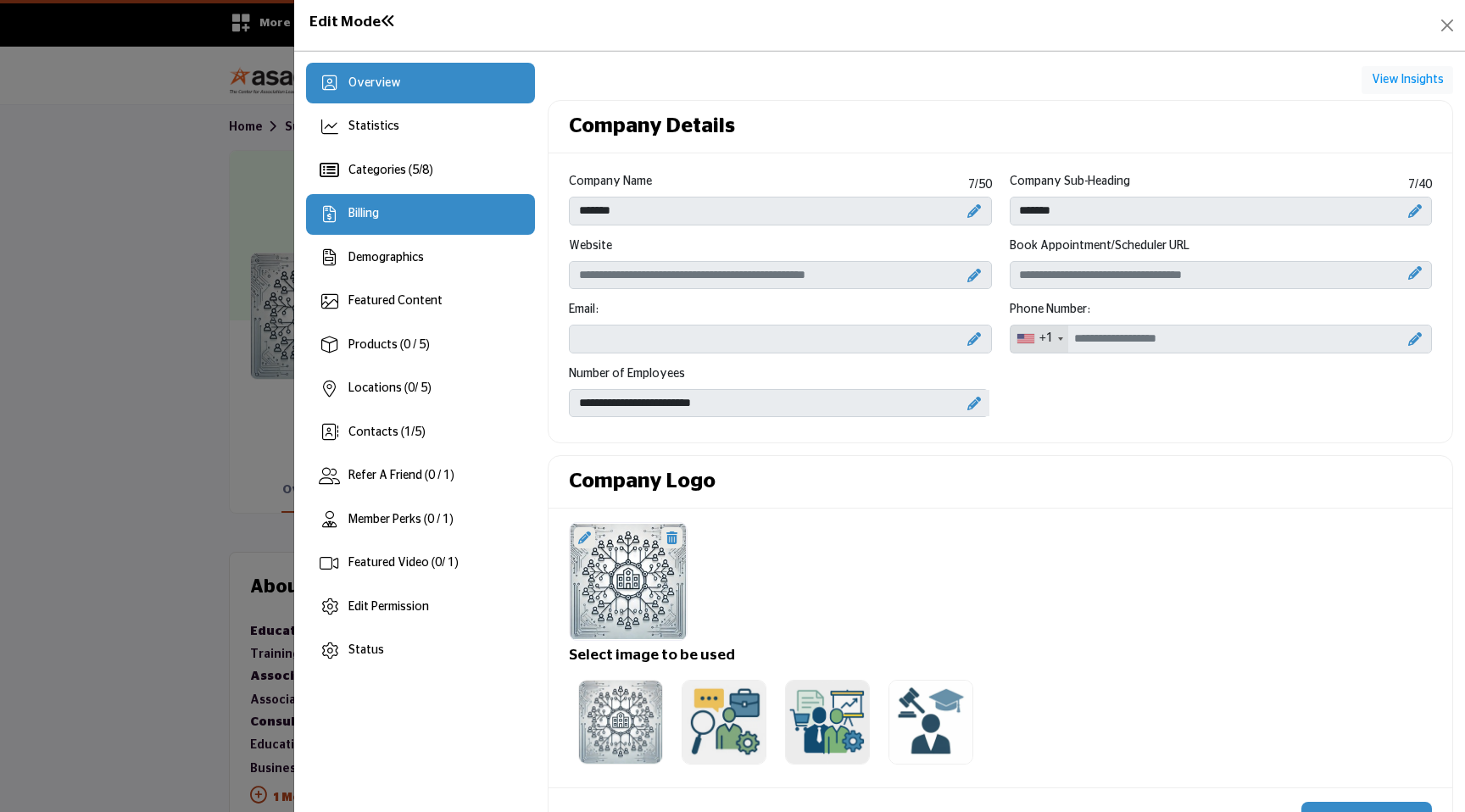
click at [432, 207] on div "Billing" at bounding box center [421, 214] width 230 height 41
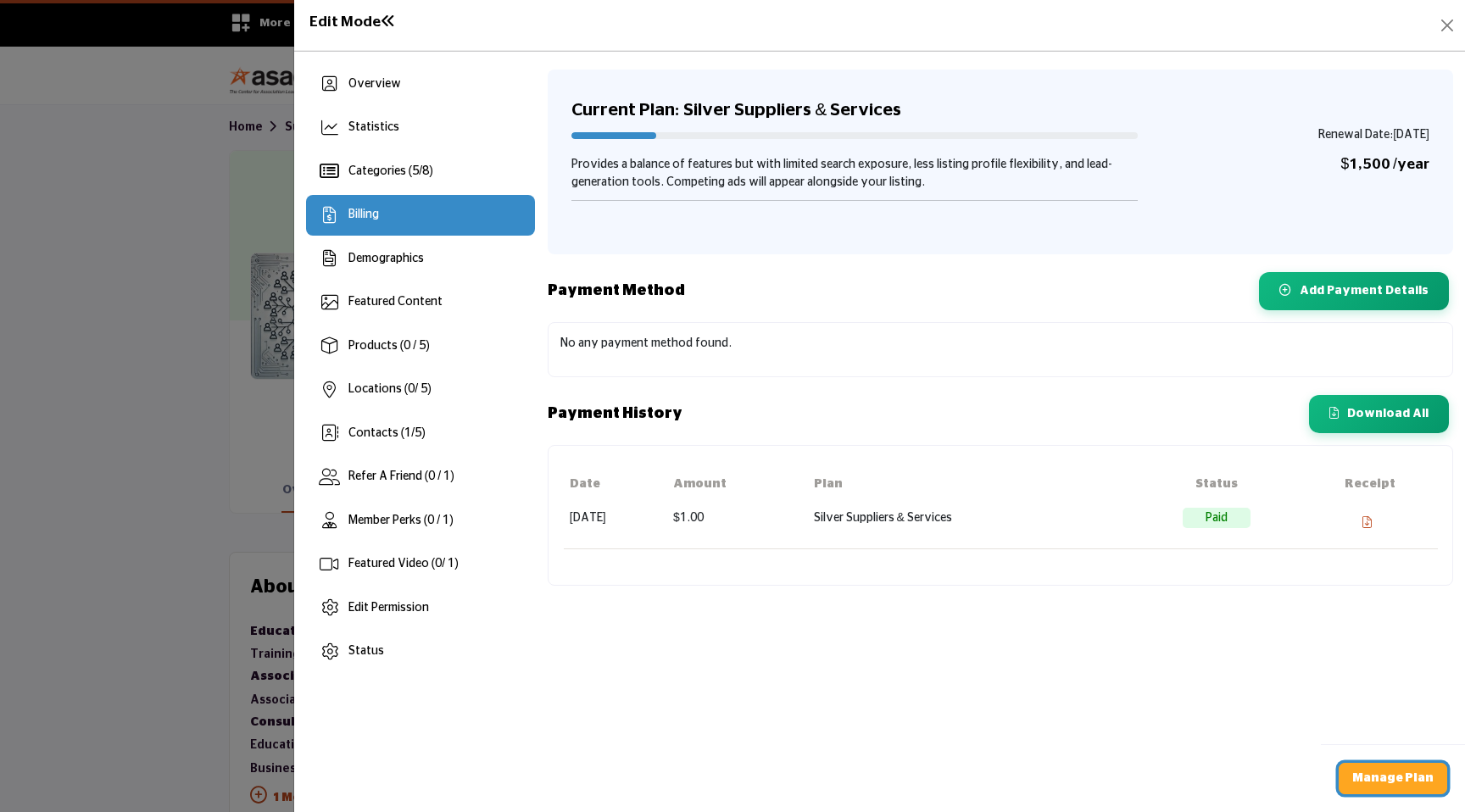
click at [1358, 775] on link "Manage Plan" at bounding box center [1393, 778] width 109 height 31
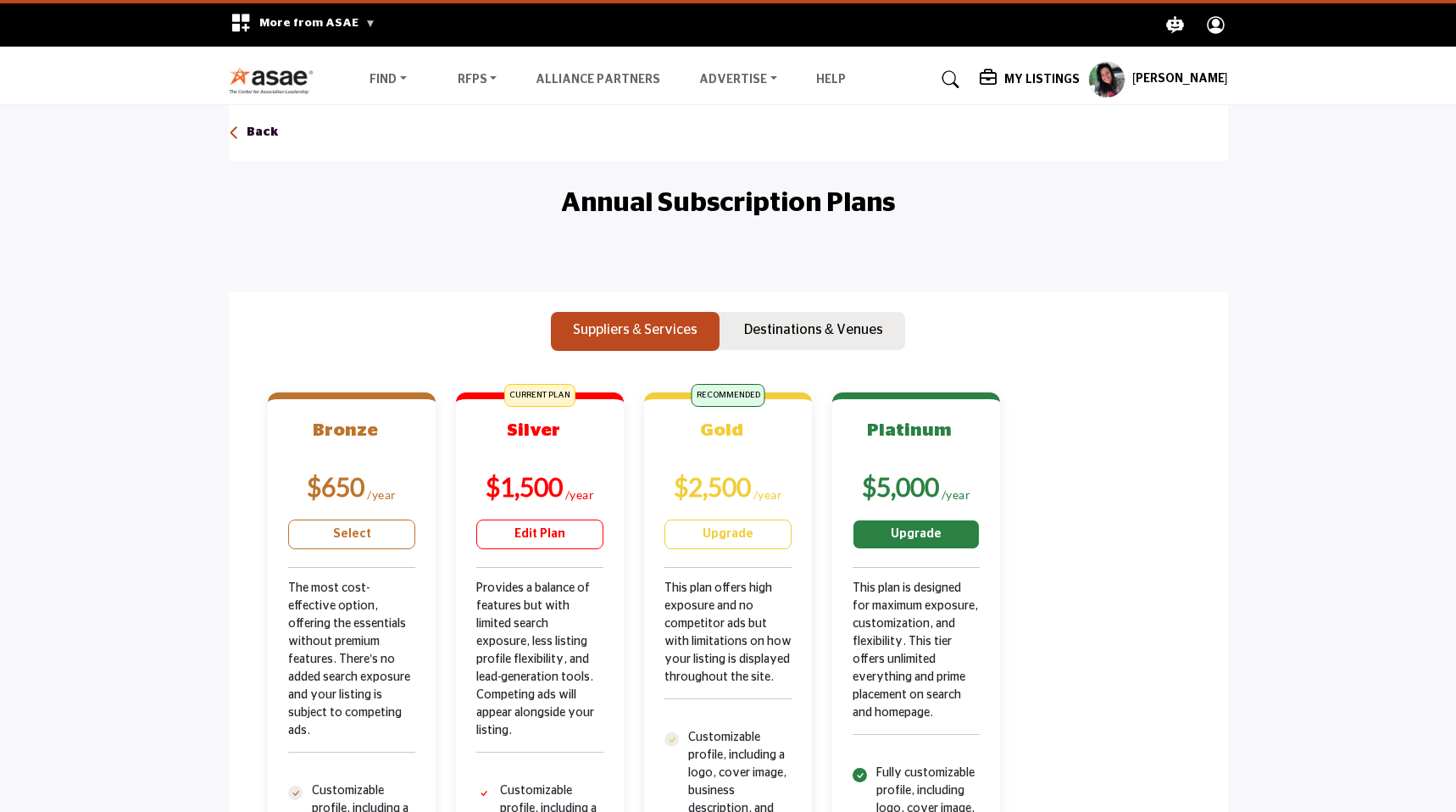
click at [904, 540] on link "Upgrade" at bounding box center [915, 534] width 127 height 30
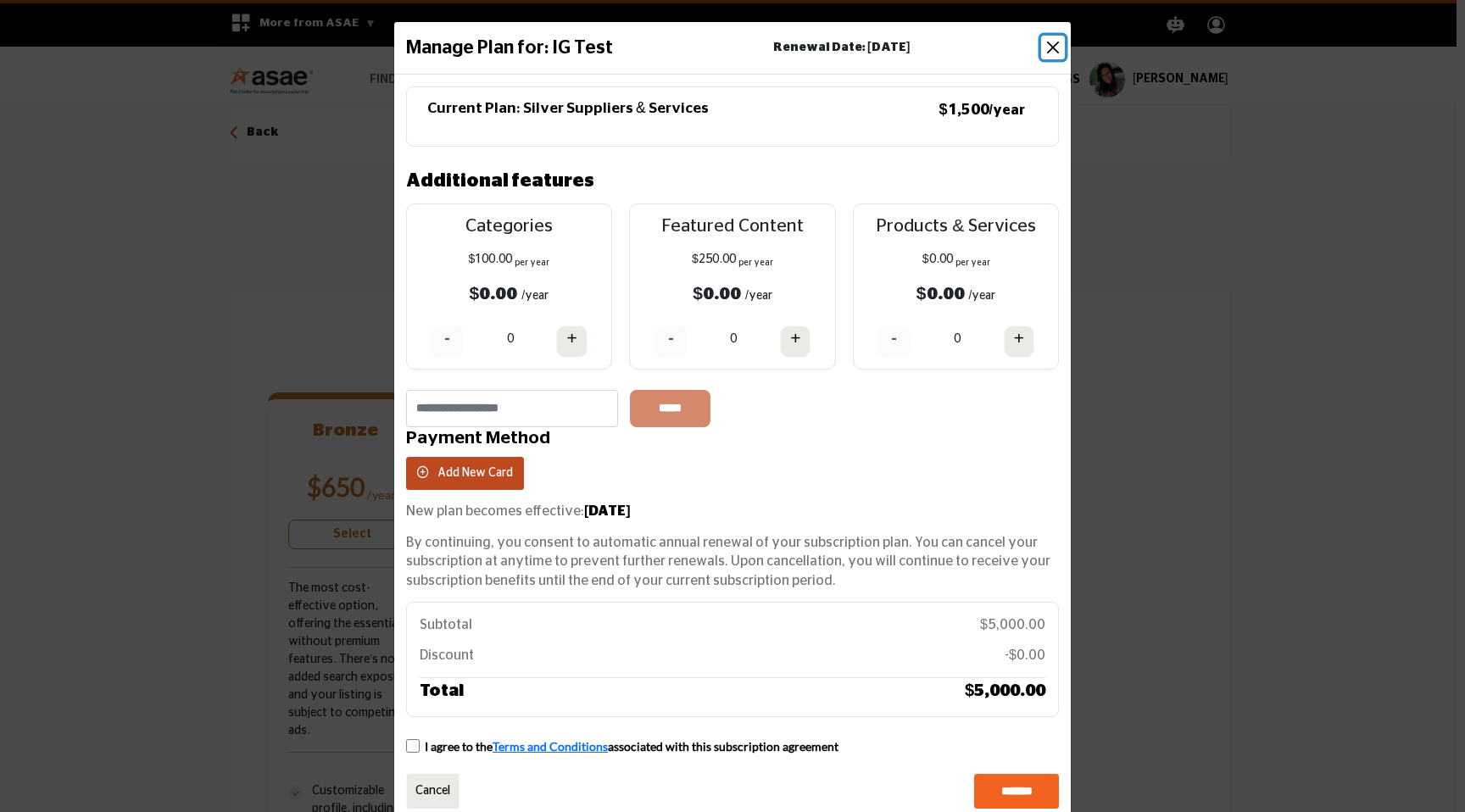
click at [1048, 48] on button "Close" at bounding box center [1053, 48] width 24 height 24
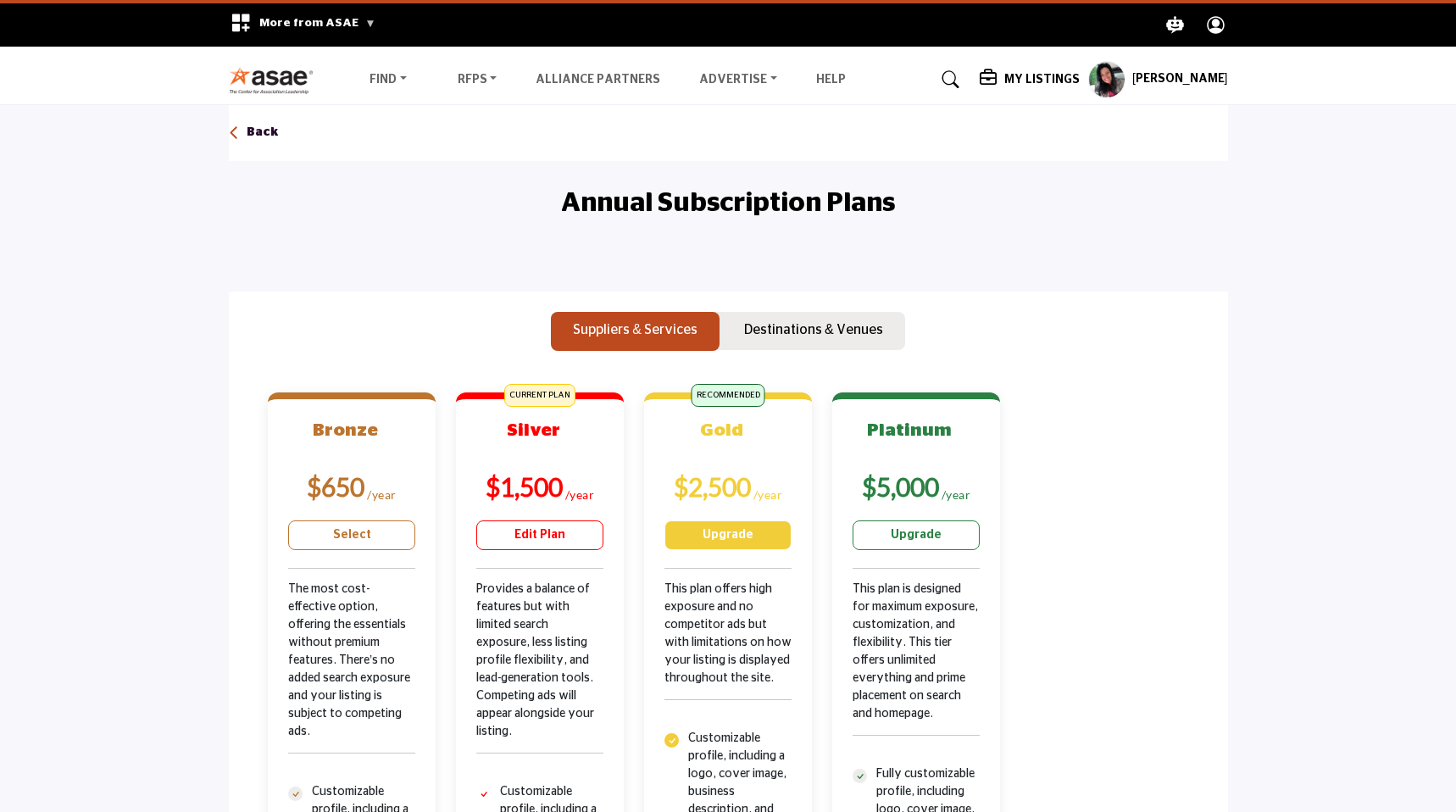
click at [730, 537] on link "Upgrade" at bounding box center [727, 535] width 127 height 30
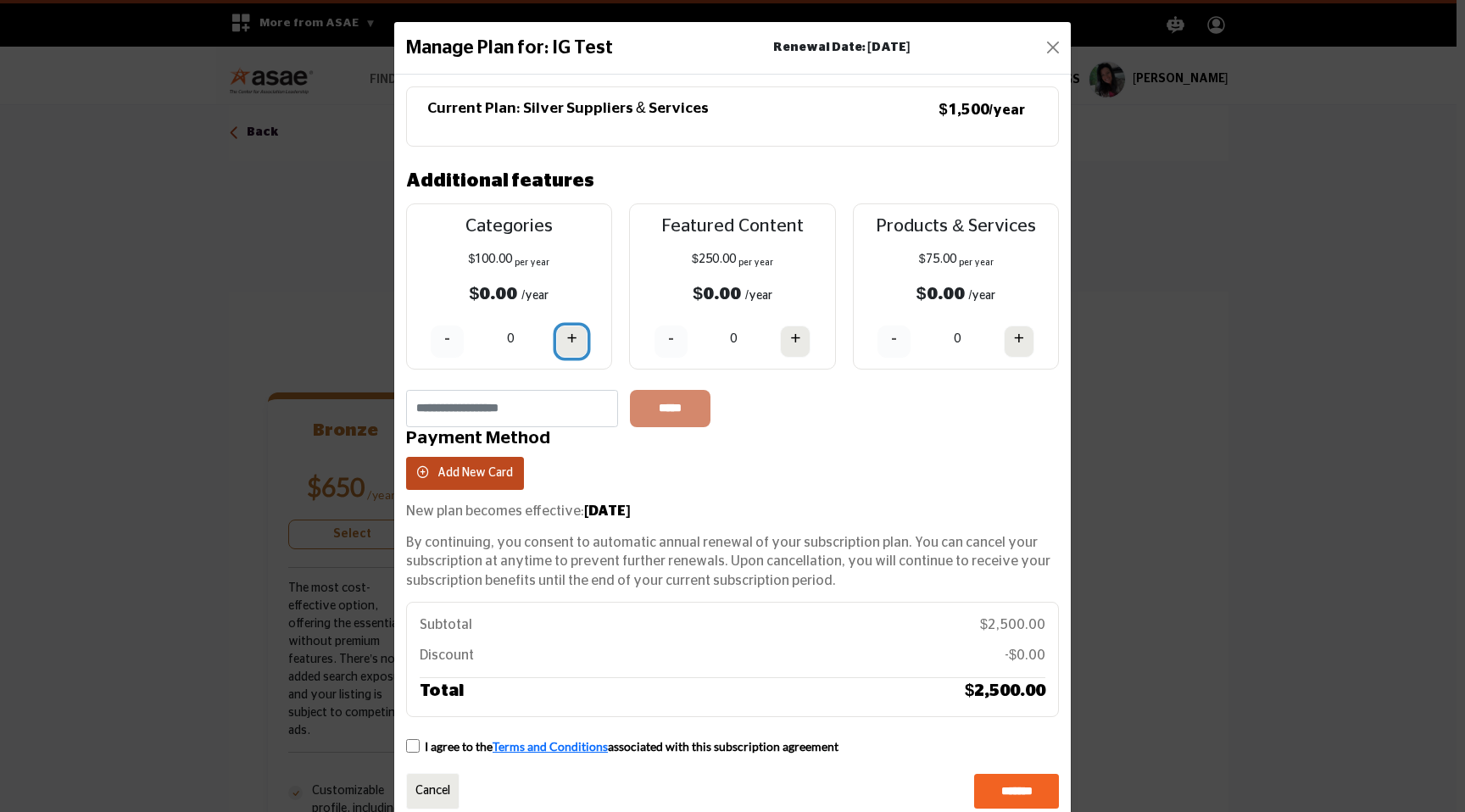
click at [570, 344] on h4 "+" at bounding box center [572, 338] width 10 height 21
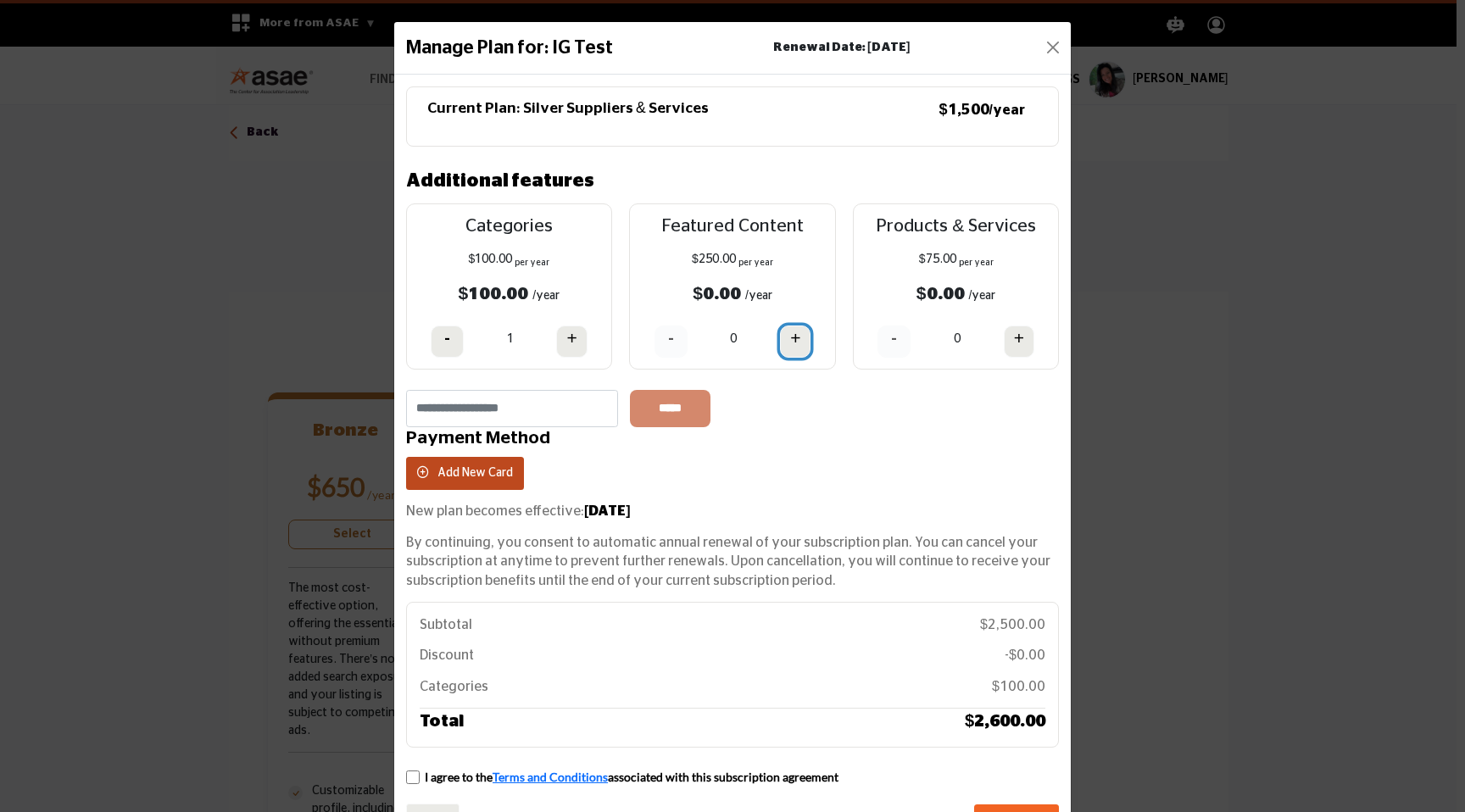
click at [790, 338] on h4 "+" at bounding box center [795, 338] width 10 height 21
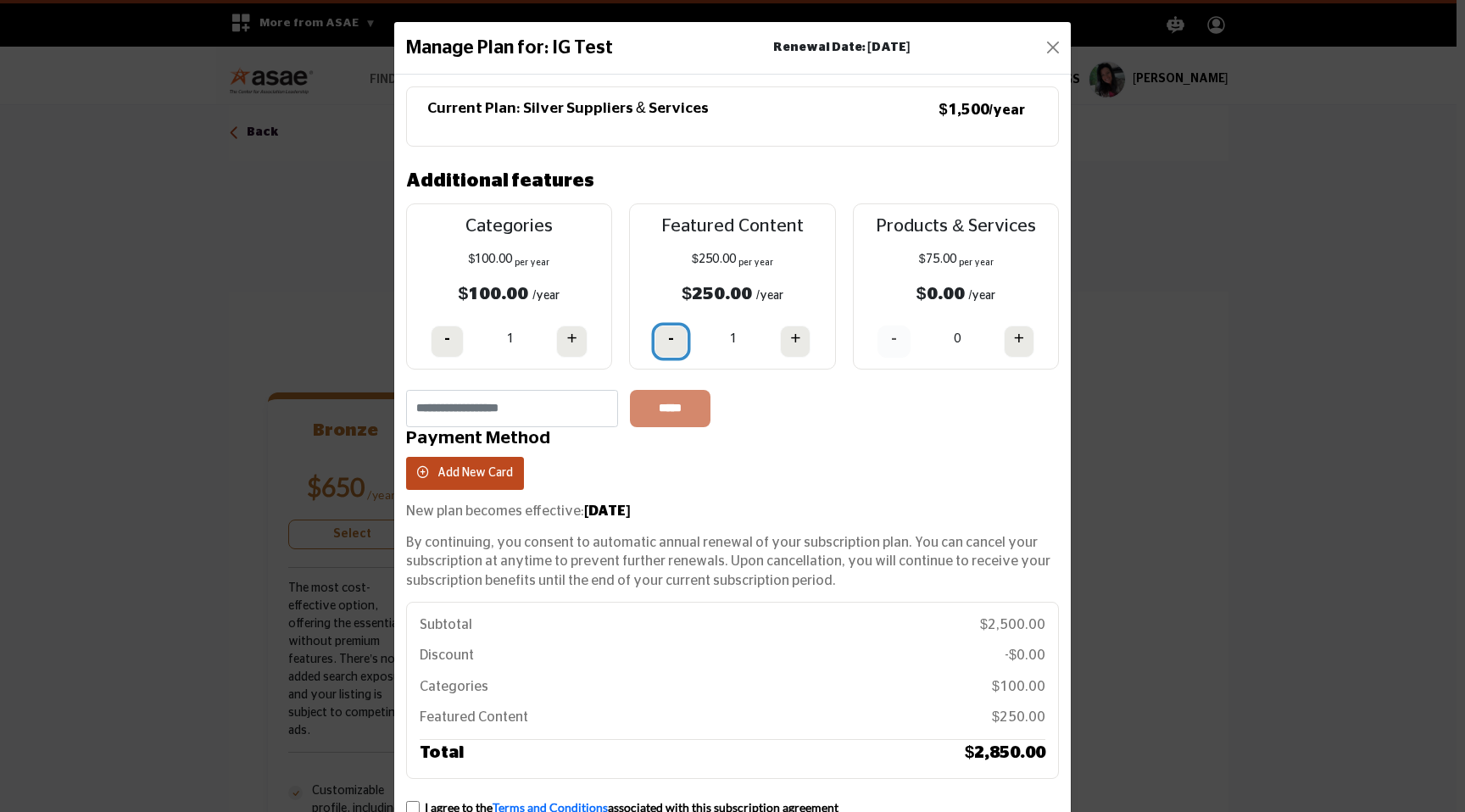
click at [671, 334] on button "-" at bounding box center [670, 342] width 33 height 32
click at [560, 349] on button "+" at bounding box center [572, 342] width 31 height 32
click at [561, 353] on button "+" at bounding box center [572, 342] width 31 height 32
click at [447, 338] on button "-" at bounding box center [447, 342] width 33 height 32
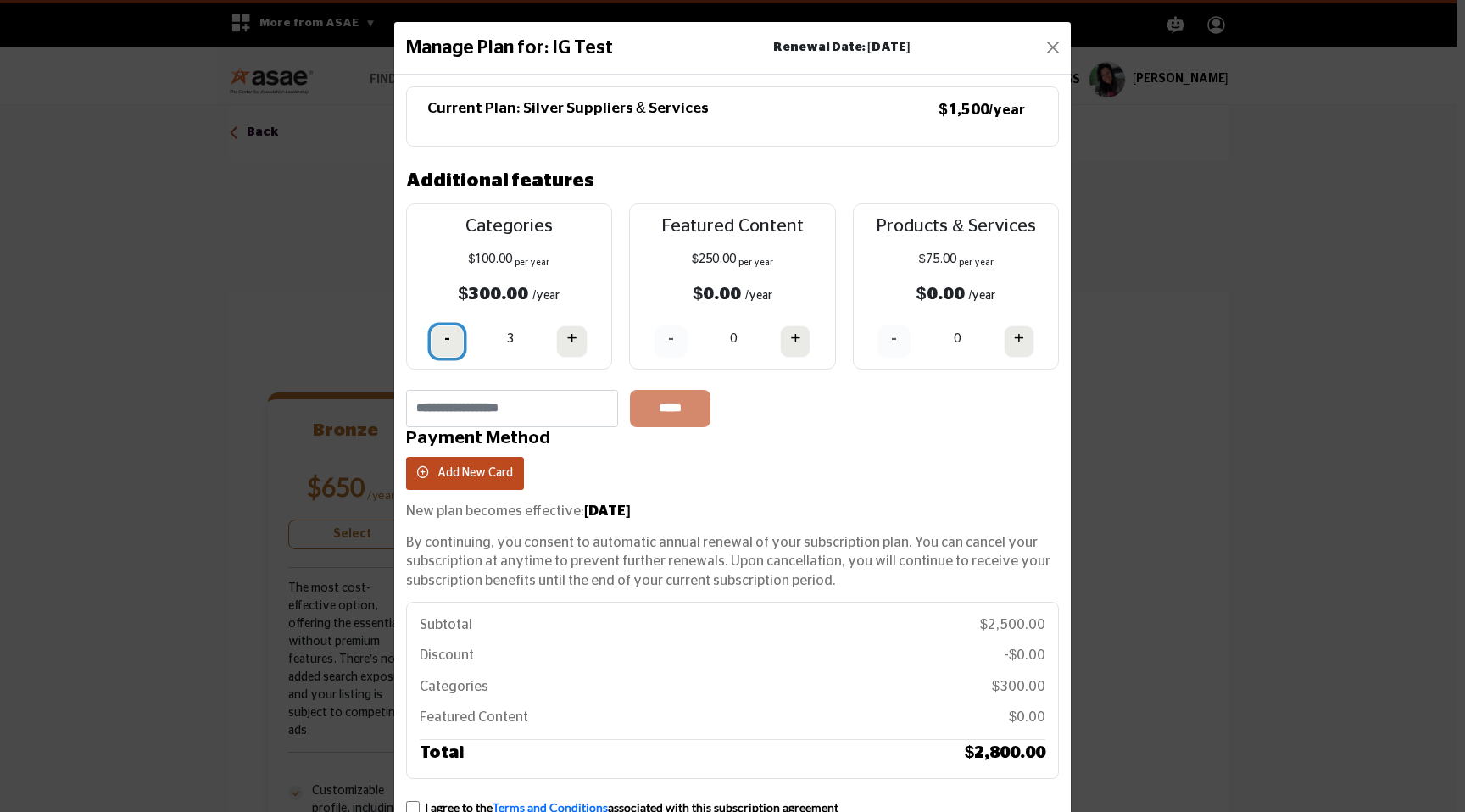
click at [447, 338] on button "-" at bounding box center [447, 342] width 33 height 32
click at [567, 338] on h4 "+" at bounding box center [572, 338] width 10 height 21
click at [568, 338] on h4 "+" at bounding box center [572, 338] width 10 height 21
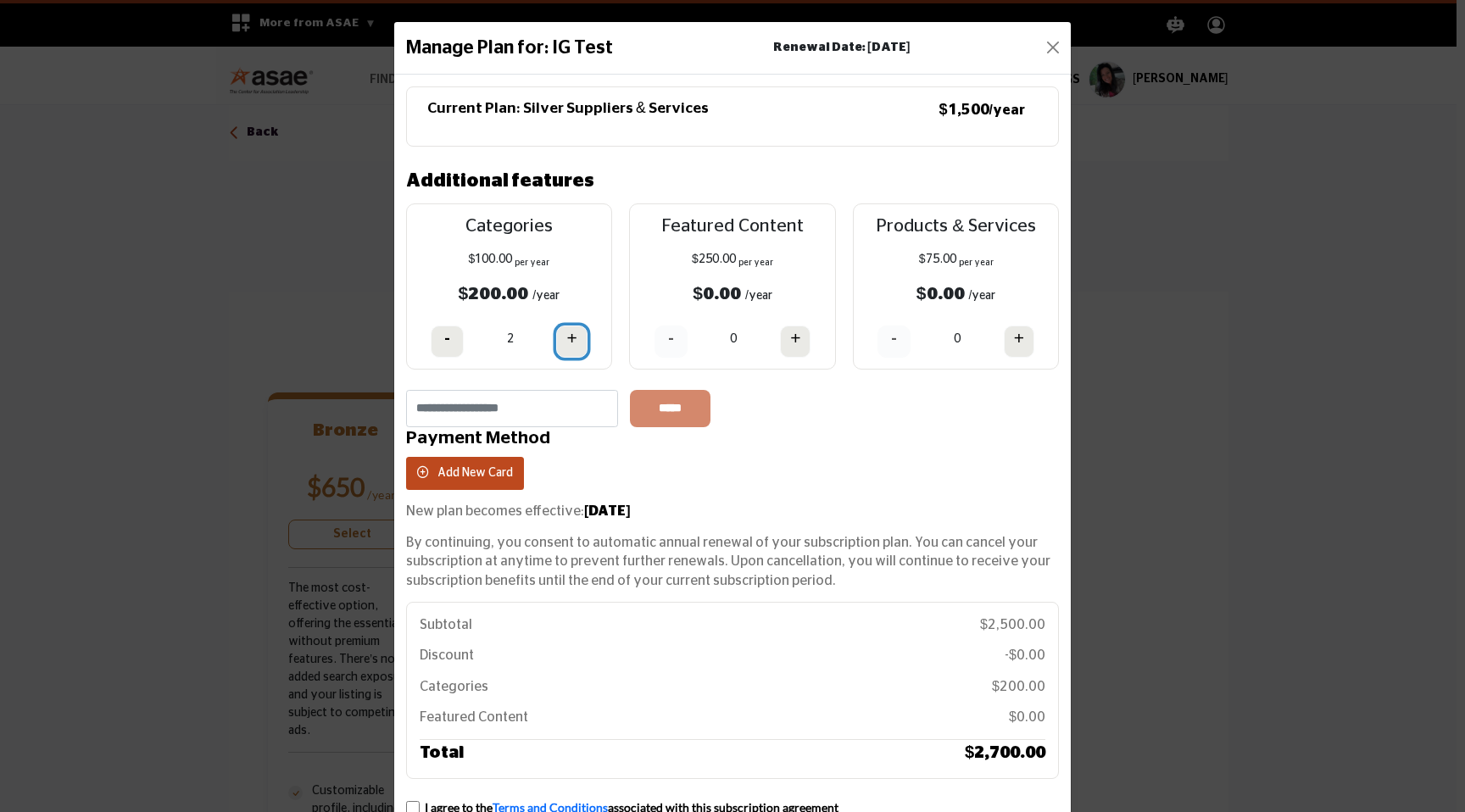
click at [568, 338] on h4 "+" at bounding box center [572, 338] width 10 height 21
click at [795, 338] on h4 "+" at bounding box center [795, 338] width 10 height 21
click at [1006, 338] on button "+" at bounding box center [1019, 342] width 31 height 32
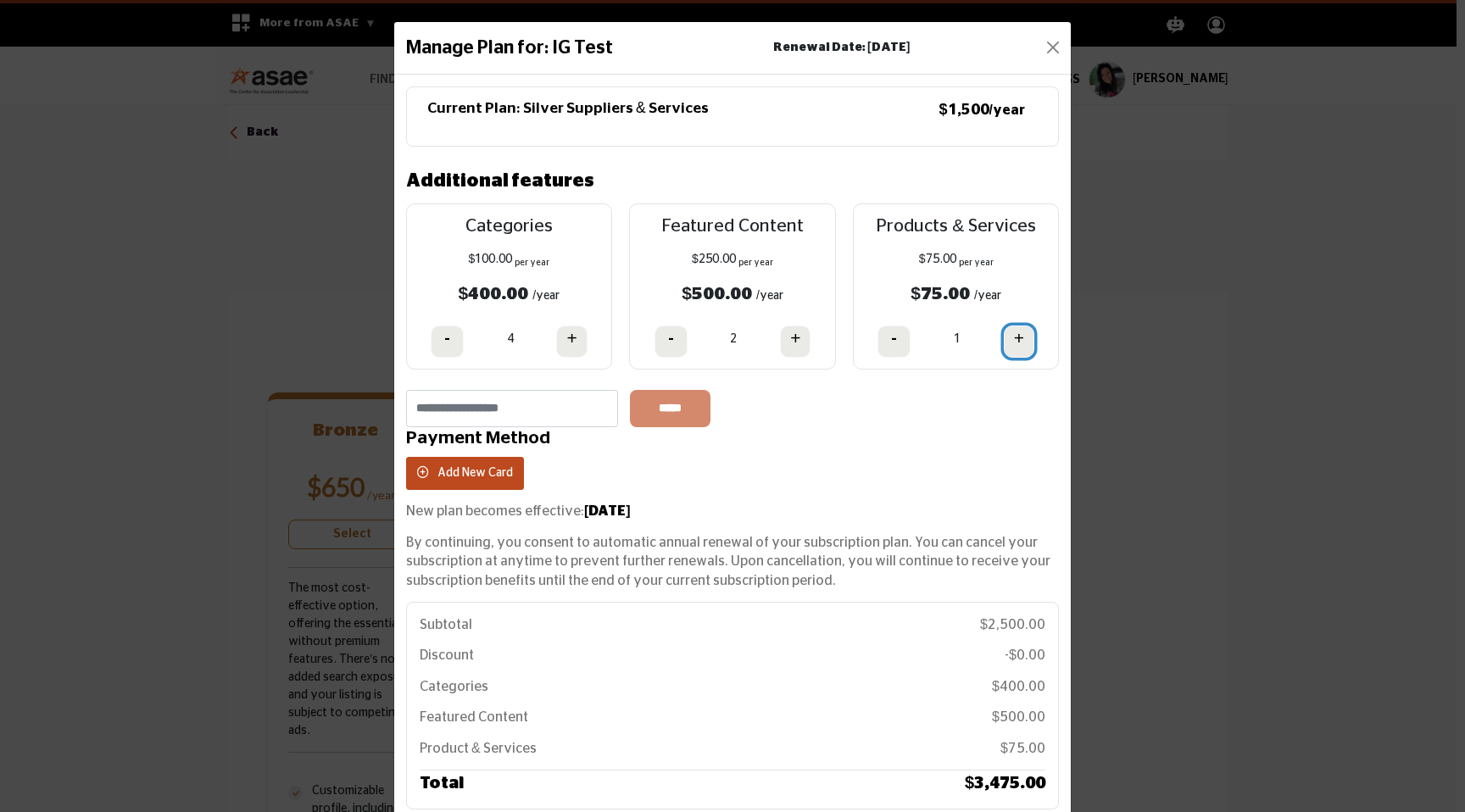
click at [1006, 338] on button "+" at bounding box center [1019, 342] width 31 height 32
click at [892, 328] on button "-" at bounding box center [893, 342] width 33 height 32
click at [1042, 52] on button "Close" at bounding box center [1053, 48] width 24 height 24
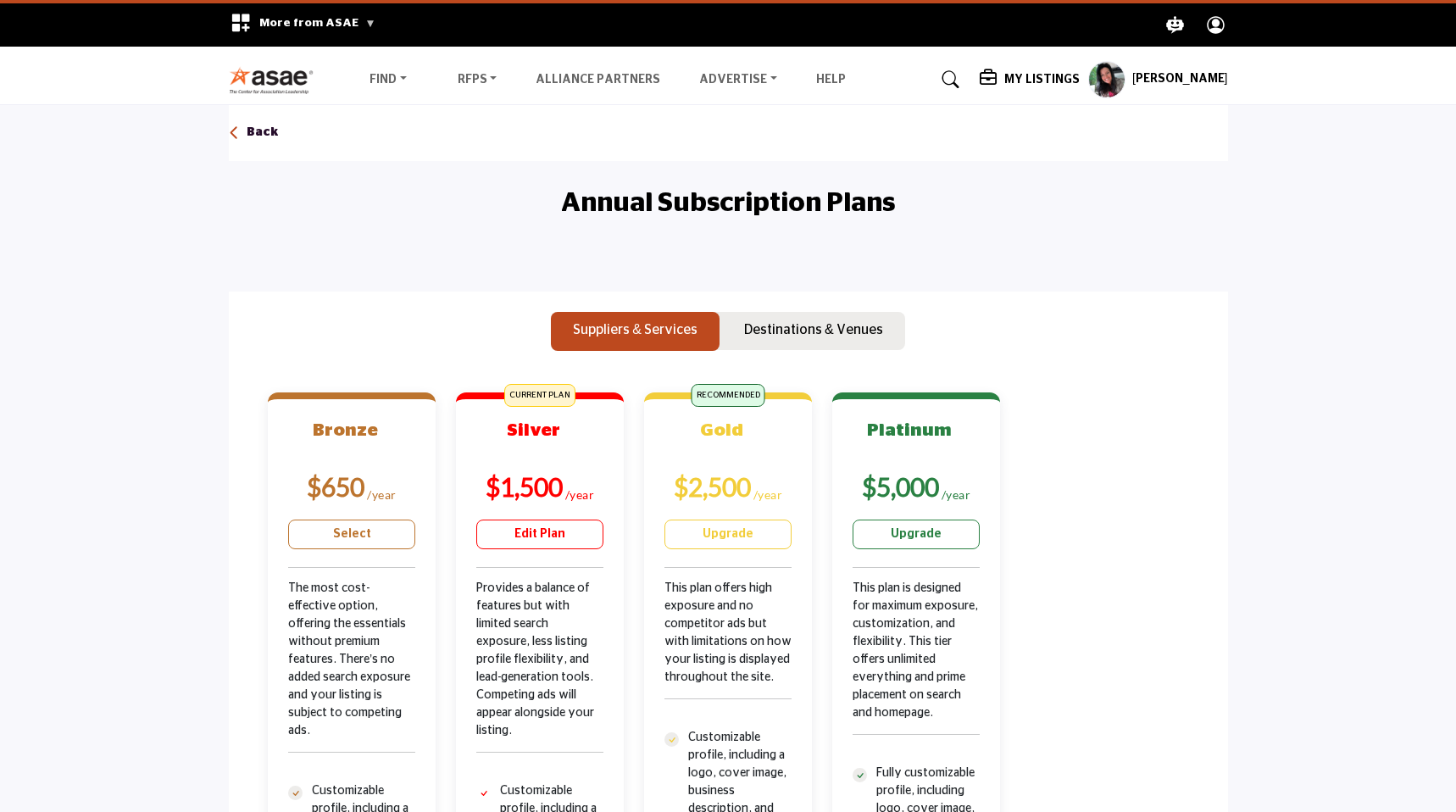
drag, startPoint x: 1063, startPoint y: 510, endPoint x: 1074, endPoint y: 509, distance: 11.0
click at [560, 77] on link "Alliance Partners" at bounding box center [598, 80] width 124 height 12
click at [729, 520] on link "Upgrade" at bounding box center [727, 534] width 127 height 30
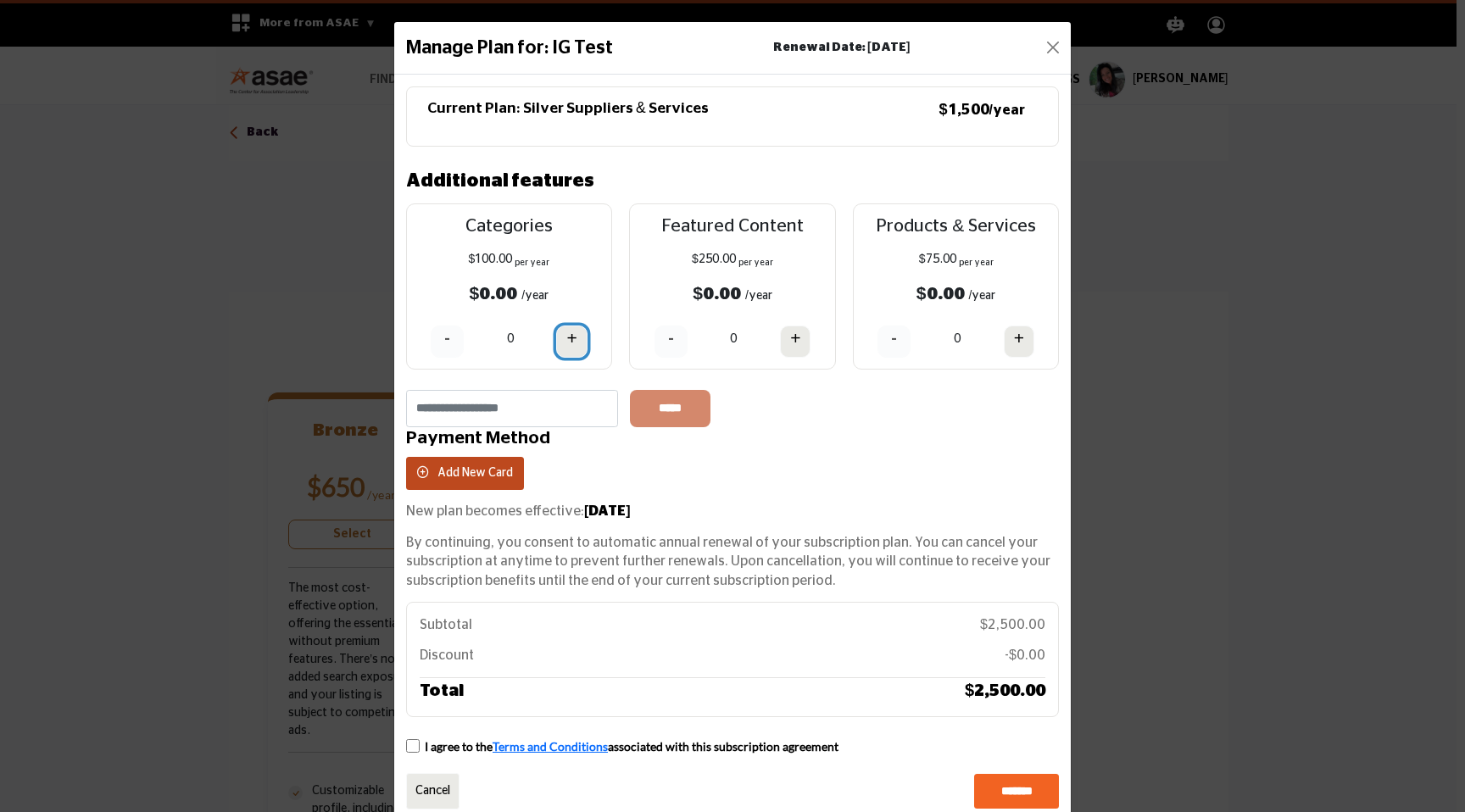
click at [570, 332] on h4 "+" at bounding box center [572, 338] width 10 height 21
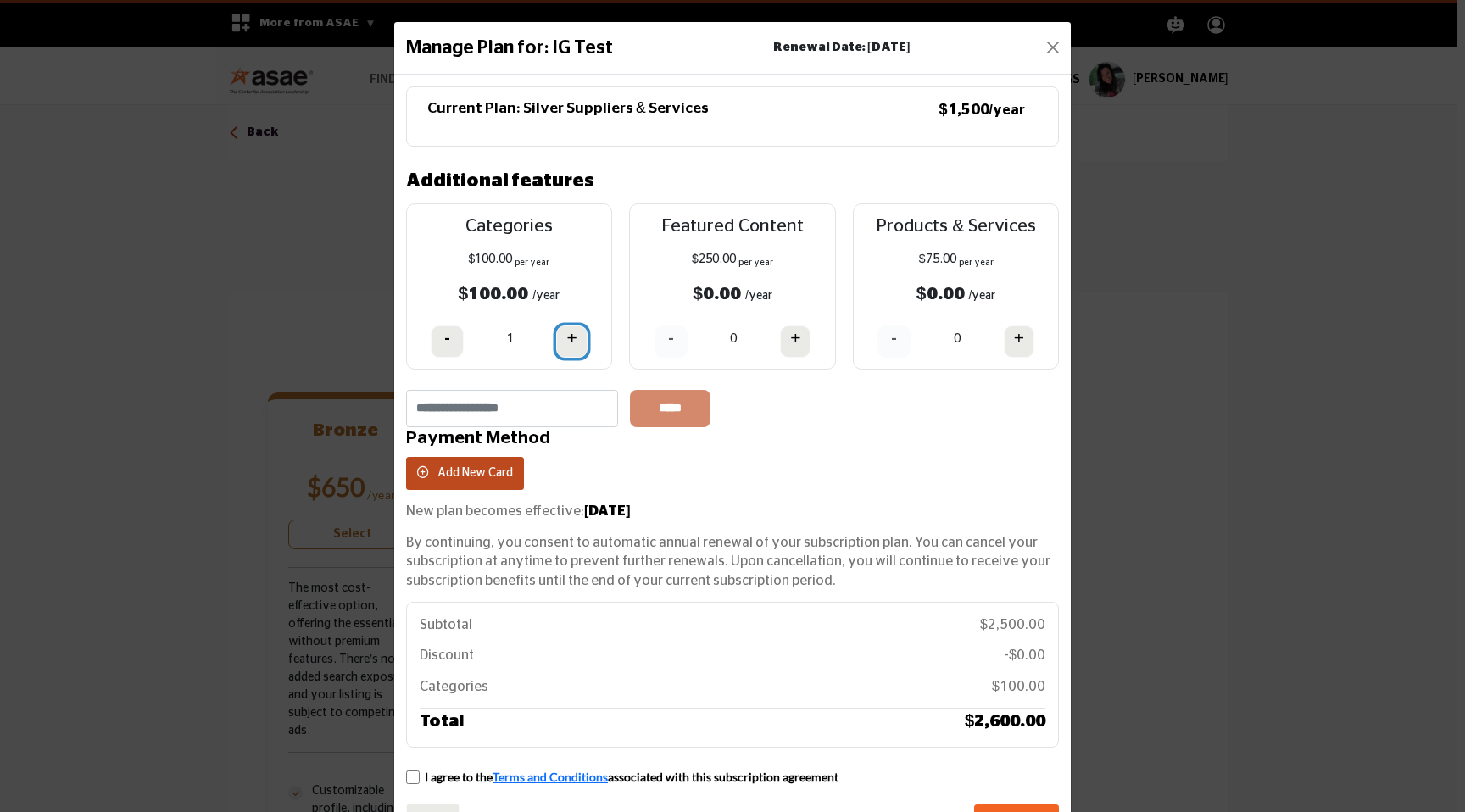
click at [561, 341] on button "+" at bounding box center [572, 342] width 31 height 32
click at [451, 340] on button "-" at bounding box center [447, 342] width 33 height 32
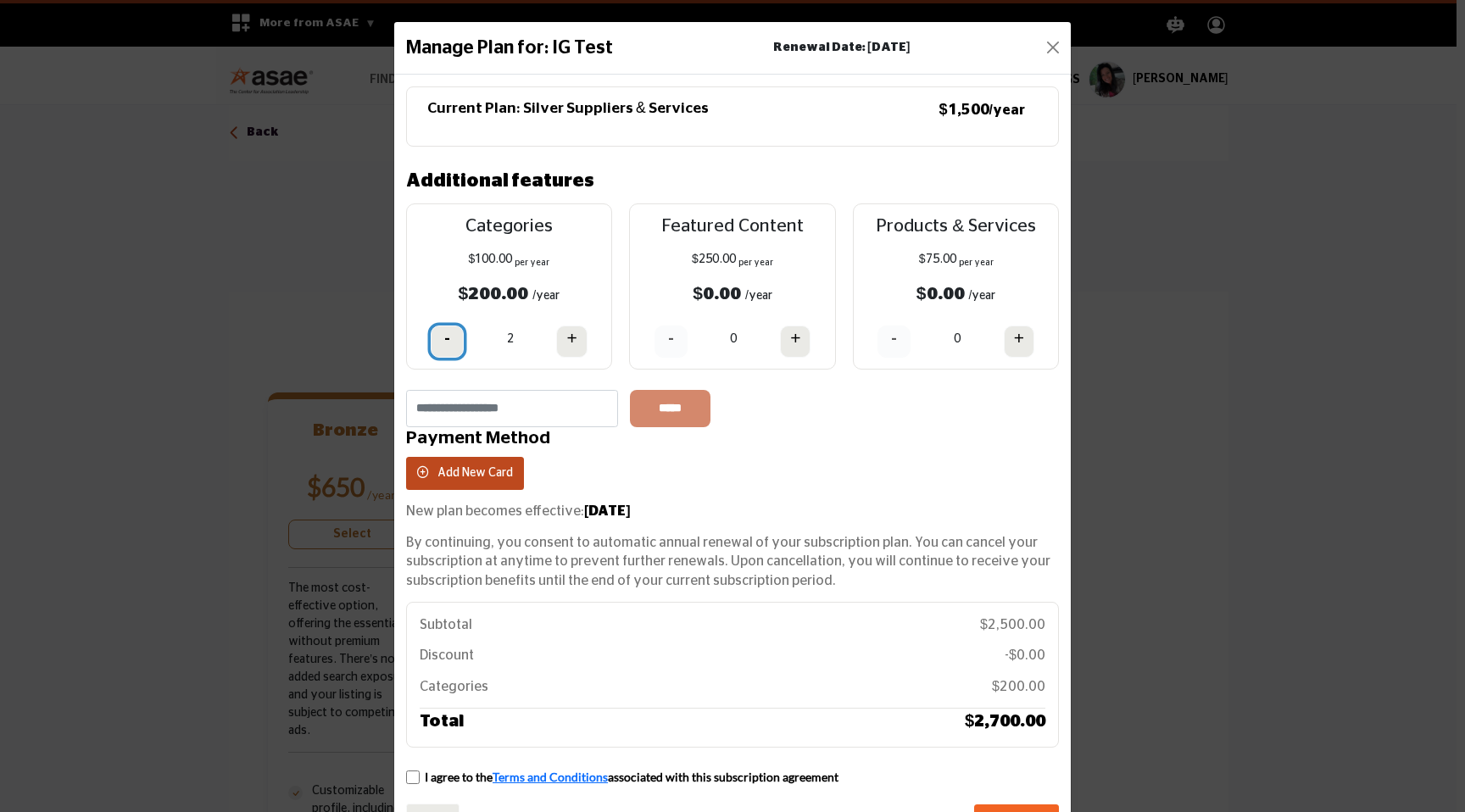
click at [451, 340] on button "-" at bounding box center [447, 342] width 33 height 32
click at [579, 345] on button "+" at bounding box center [572, 342] width 31 height 32
click at [559, 341] on button "+" at bounding box center [572, 342] width 31 height 32
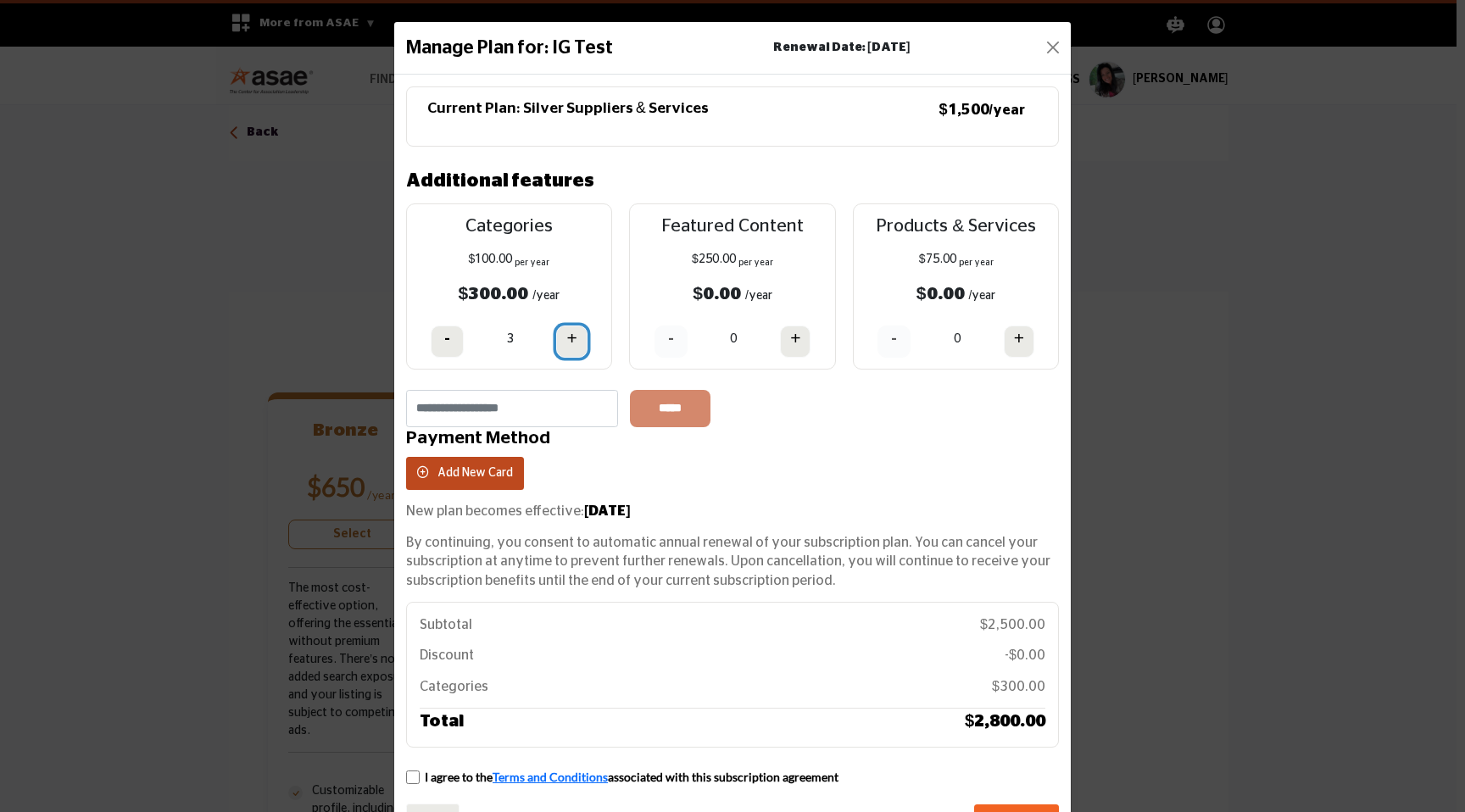
click at [559, 341] on button "+" at bounding box center [572, 342] width 31 height 32
click at [436, 343] on button "-" at bounding box center [447, 342] width 33 height 32
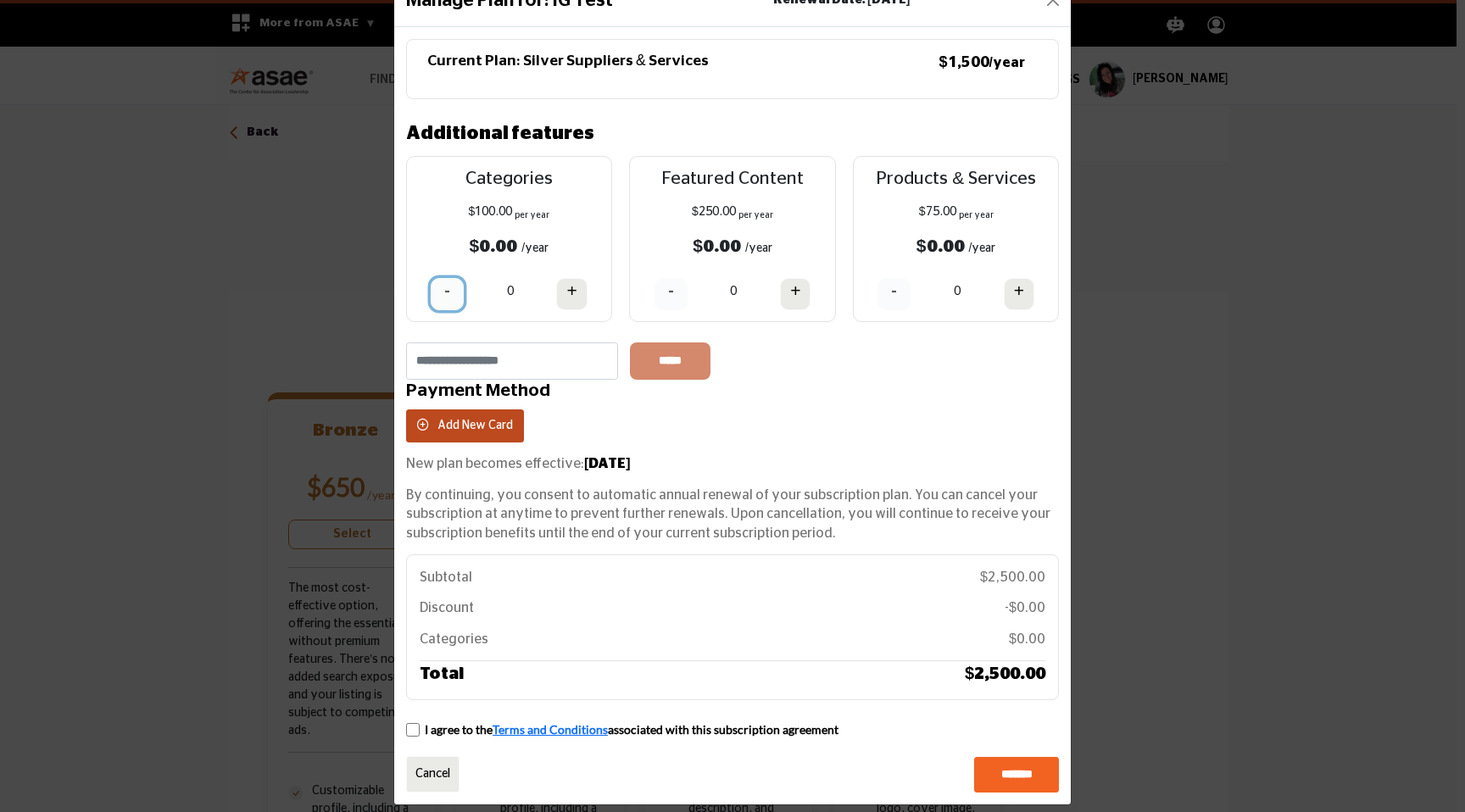
scroll to position [62, 0]
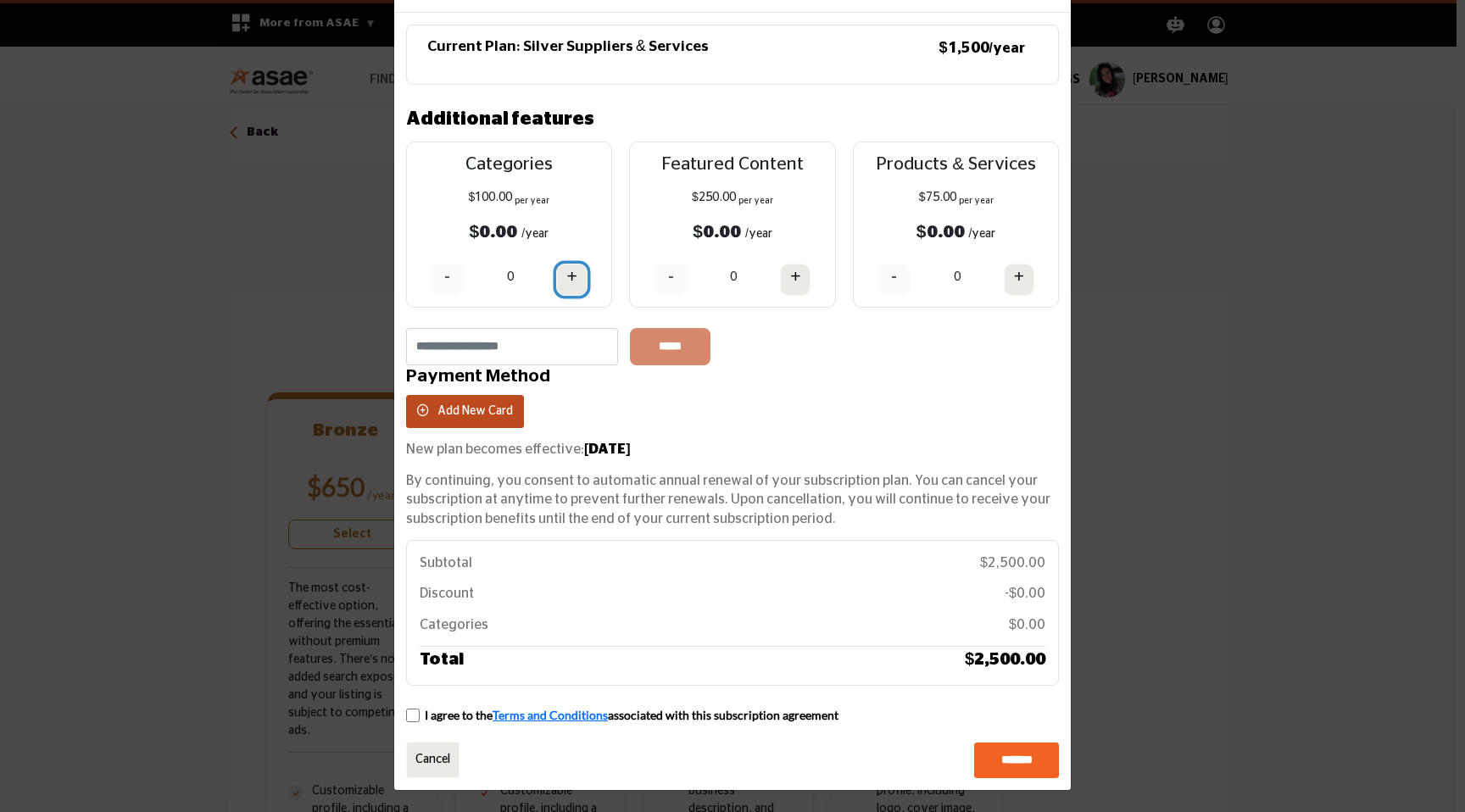
click at [556, 275] on button "+" at bounding box center [572, 280] width 31 height 32
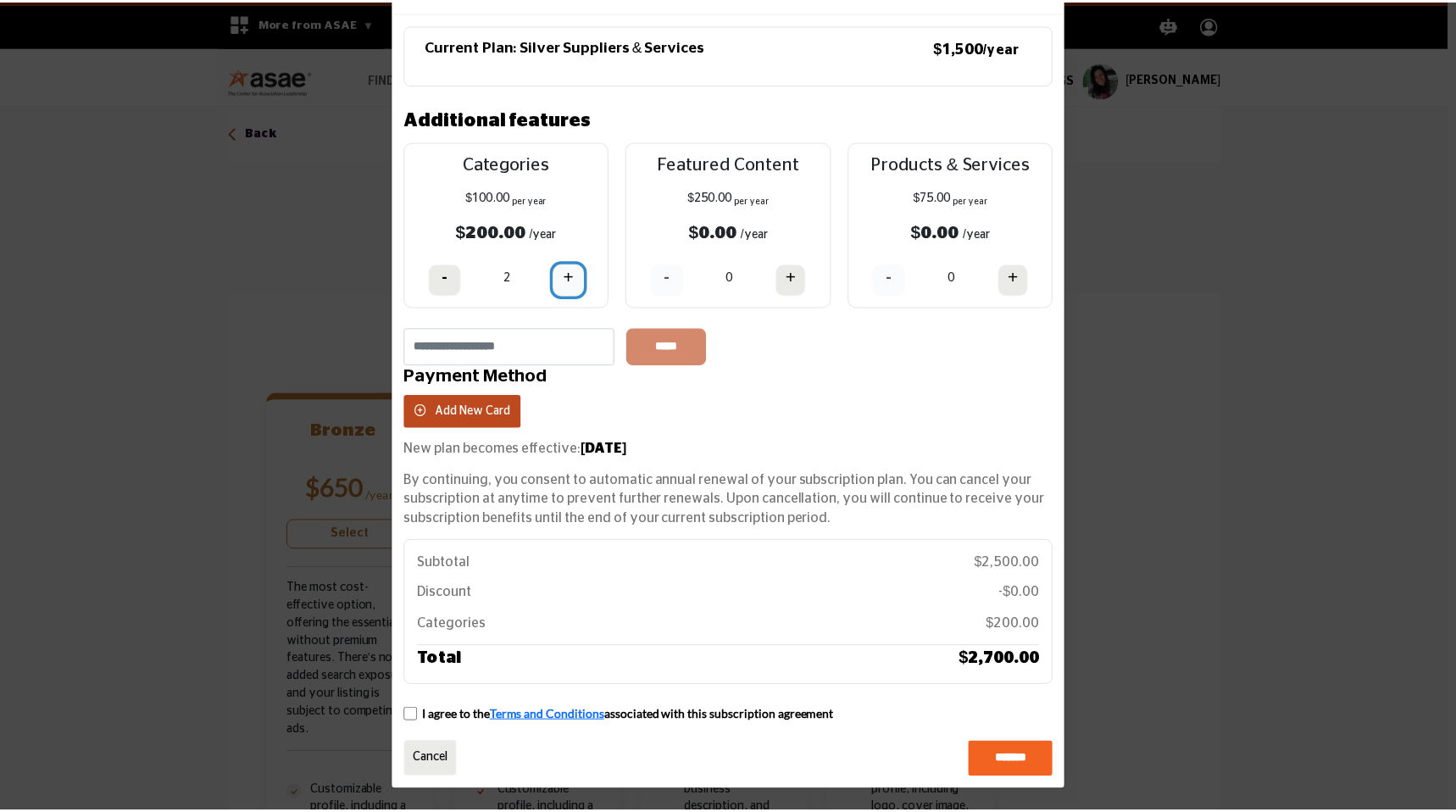
scroll to position [0, 0]
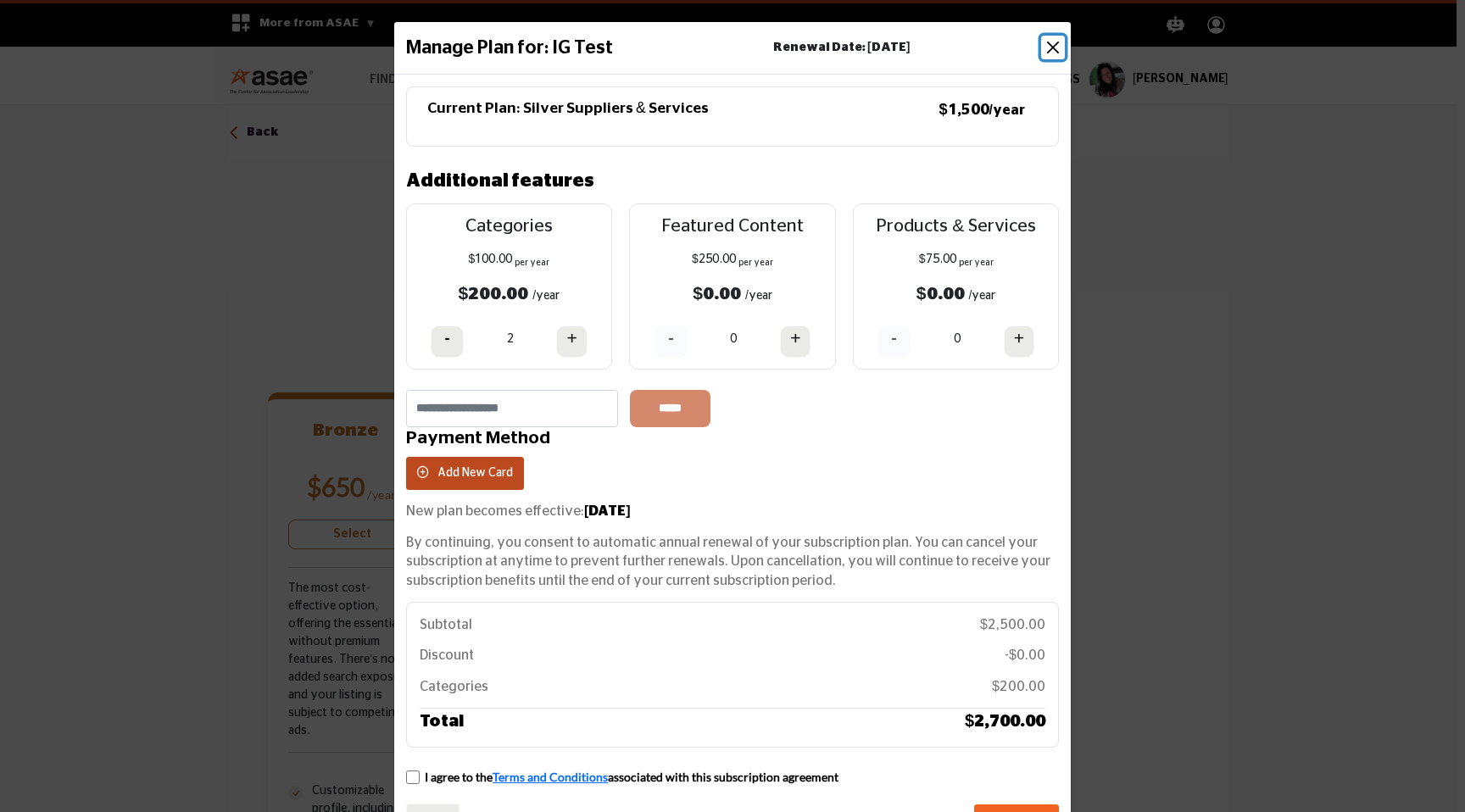
click at [1047, 51] on button "Close" at bounding box center [1053, 48] width 24 height 24
